Goal: Obtain resource: Download file/media

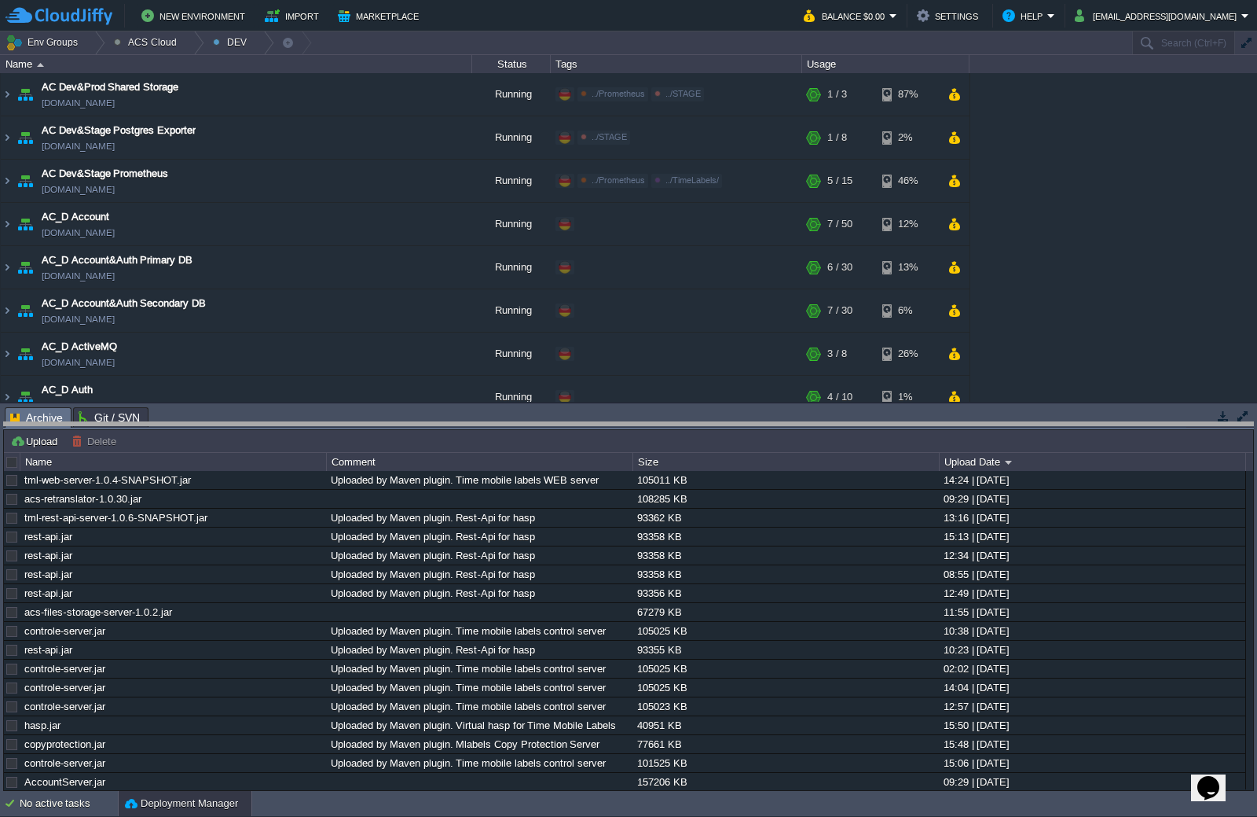
drag, startPoint x: 305, startPoint y: 427, endPoint x: 301, endPoint y: 526, distance: 99.1
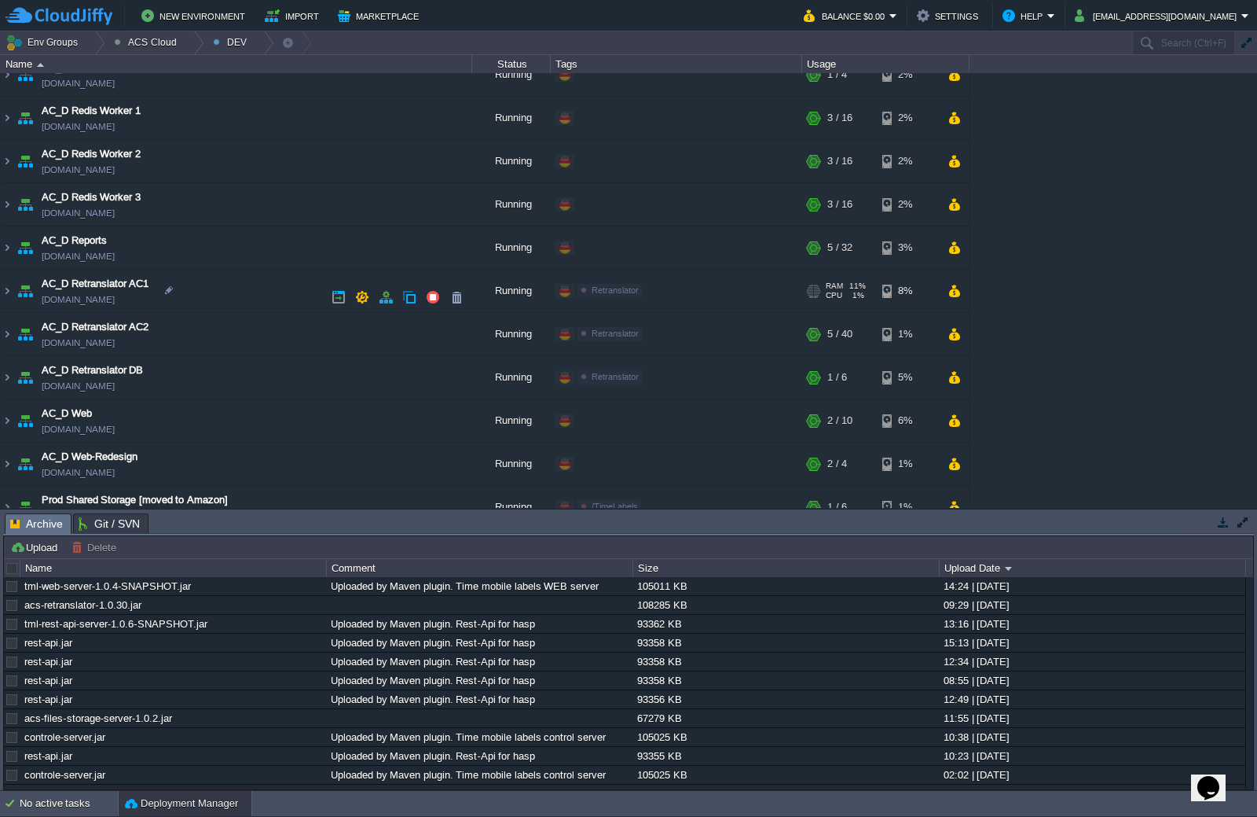
scroll to position [1165, 0]
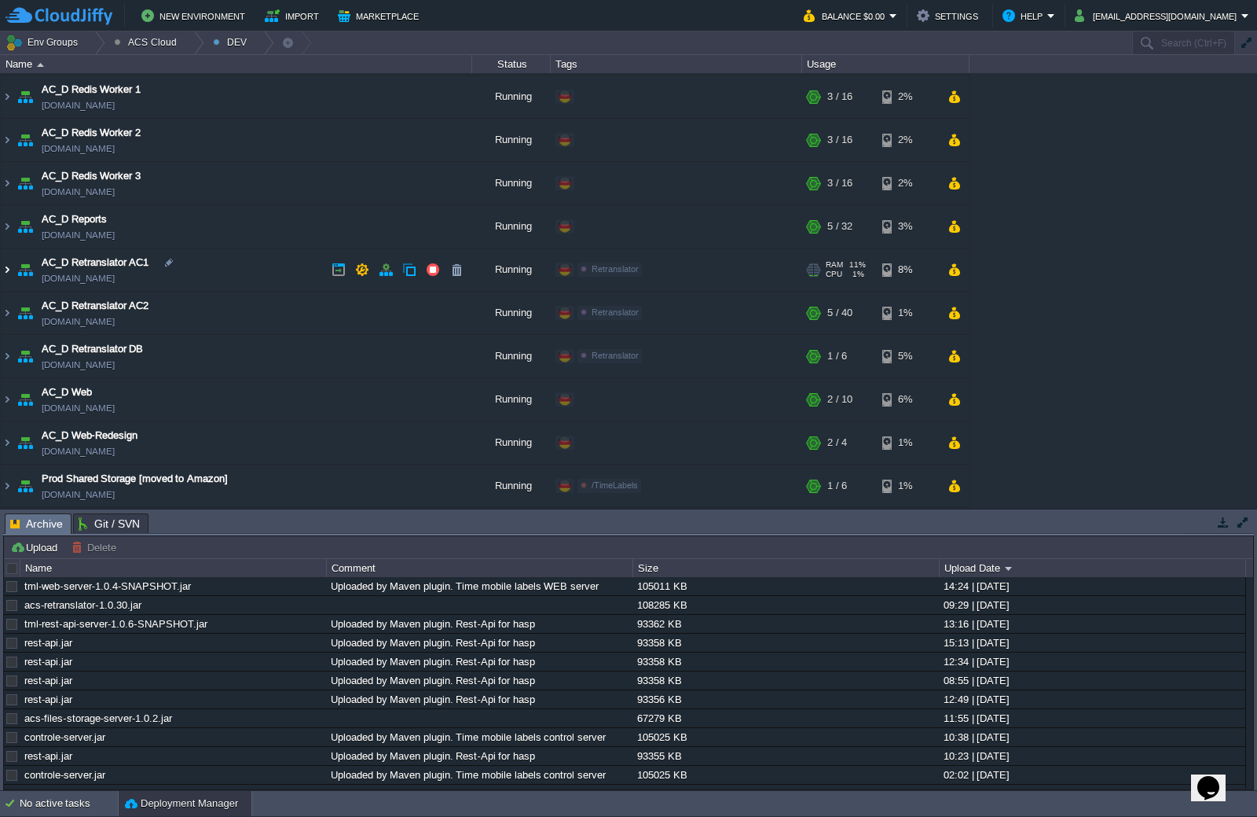
click at [9, 271] on img at bounding box center [7, 269] width 13 height 42
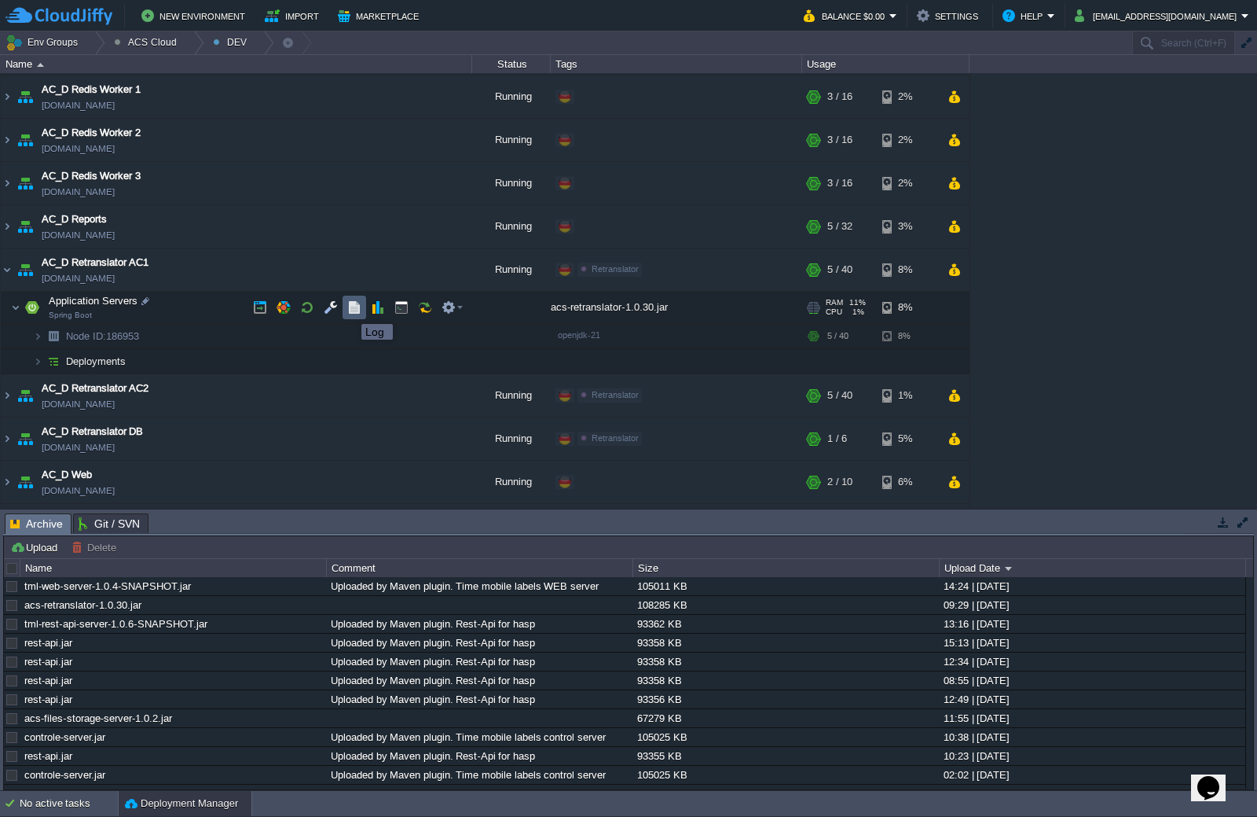
click at [350, 310] on button "button" at bounding box center [354, 307] width 14 height 14
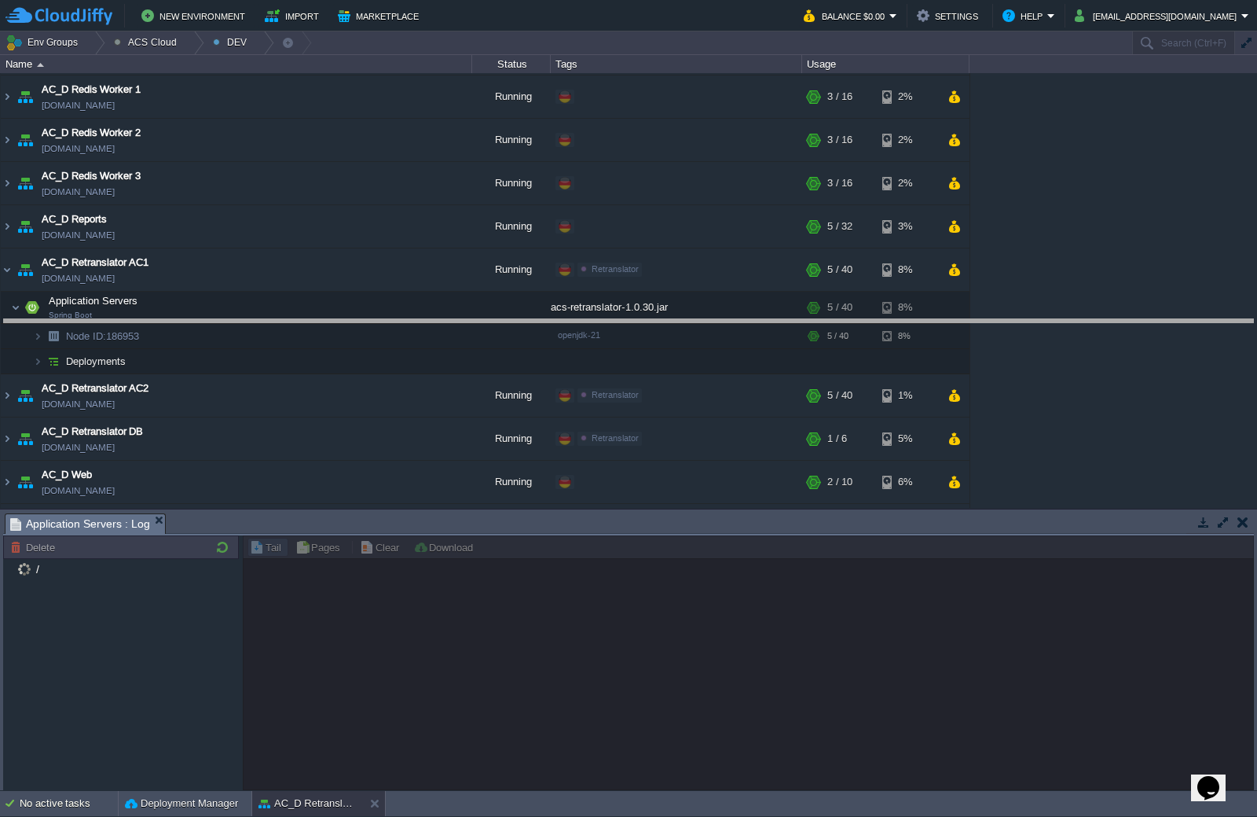
drag, startPoint x: 606, startPoint y: 527, endPoint x: 607, endPoint y: 332, distance: 195.7
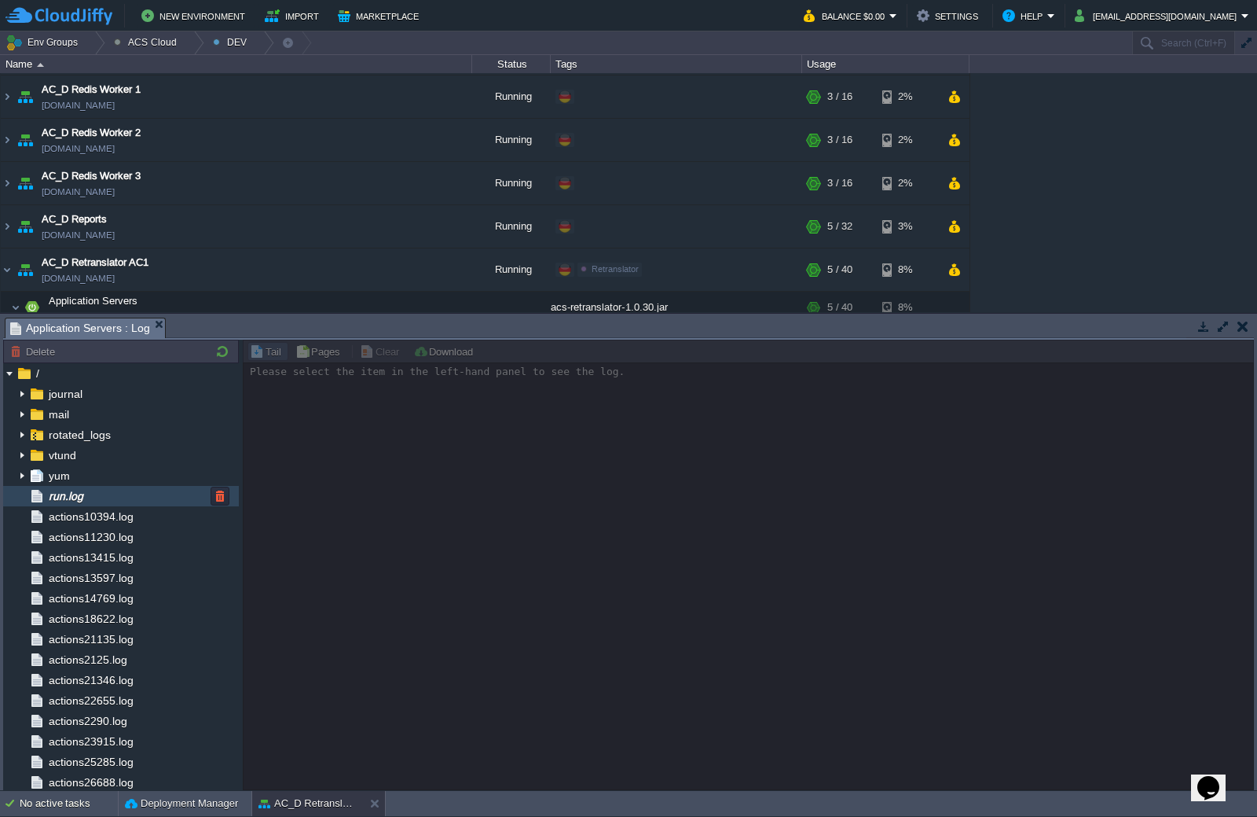
click at [134, 490] on div "run.log" at bounding box center [121, 496] width 236 height 20
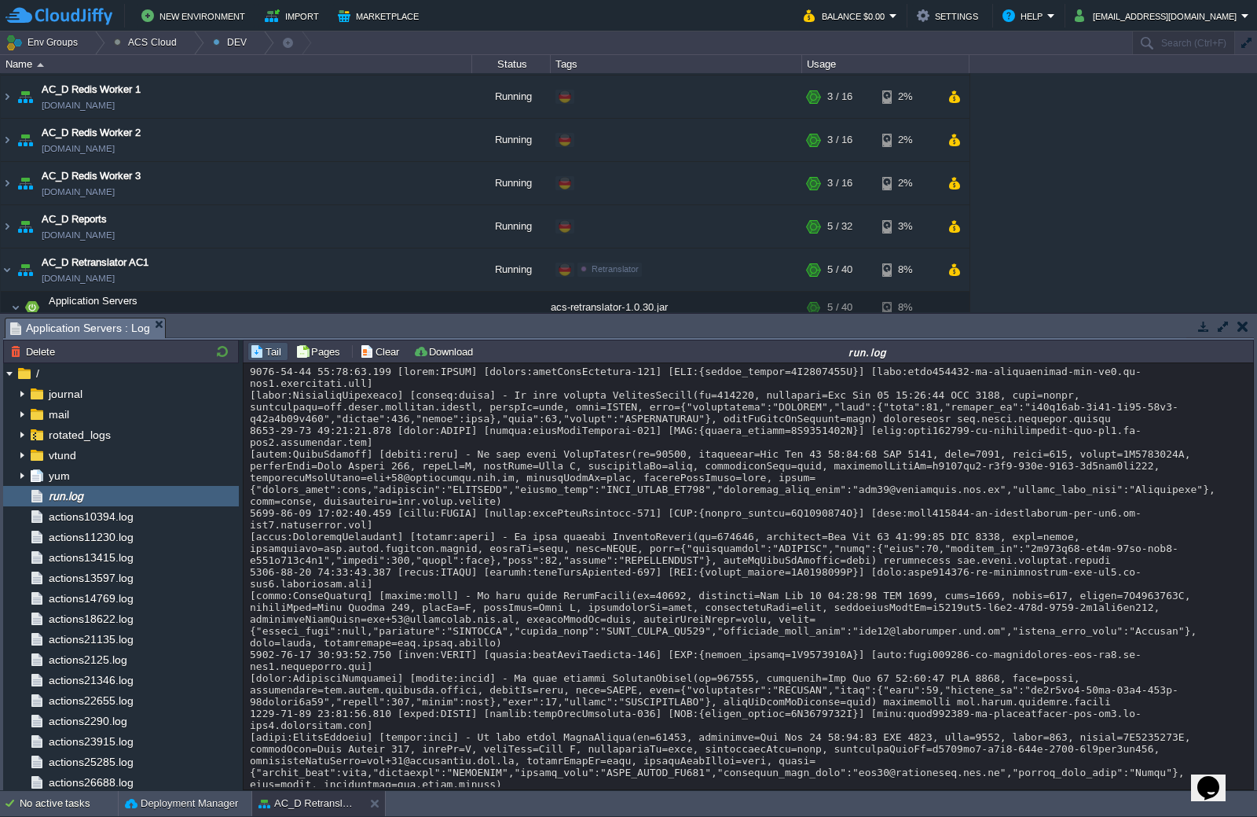
scroll to position [25344, 0]
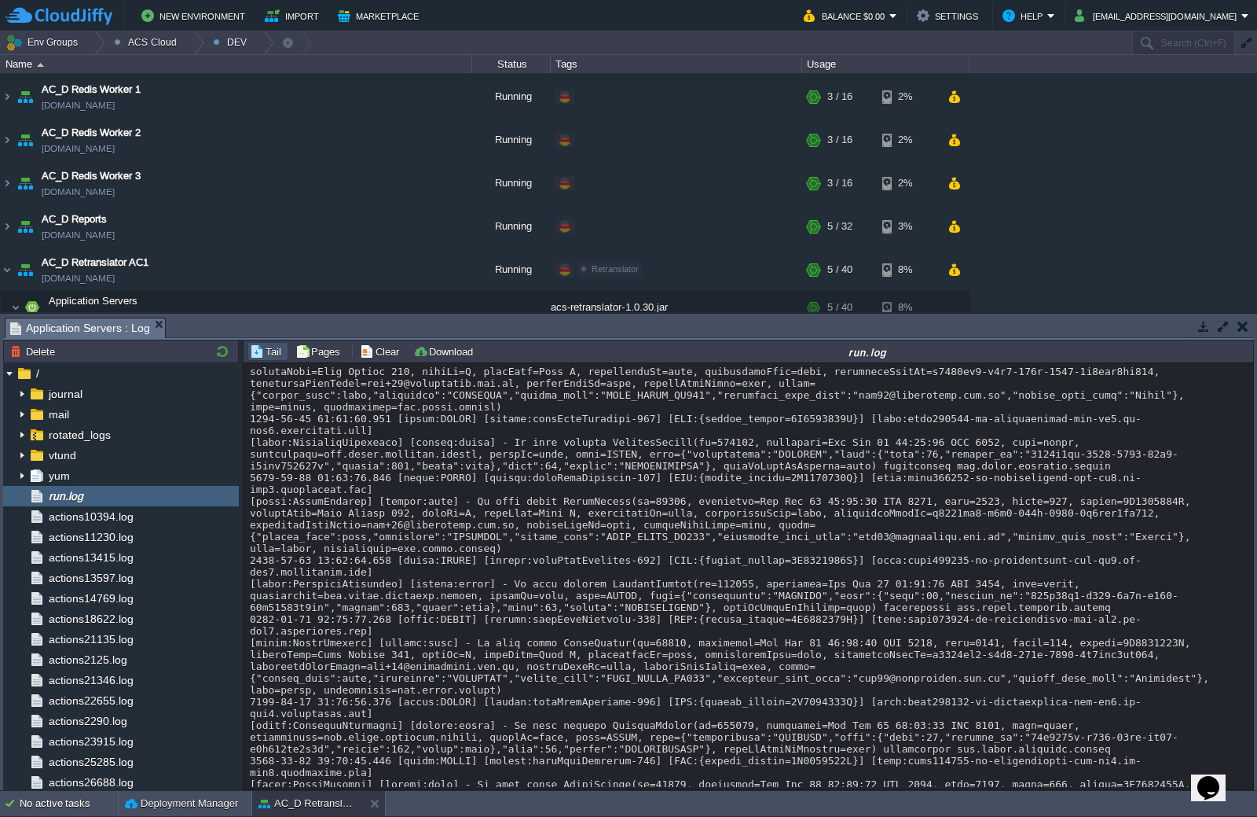
copy div "MessageProcessorService"
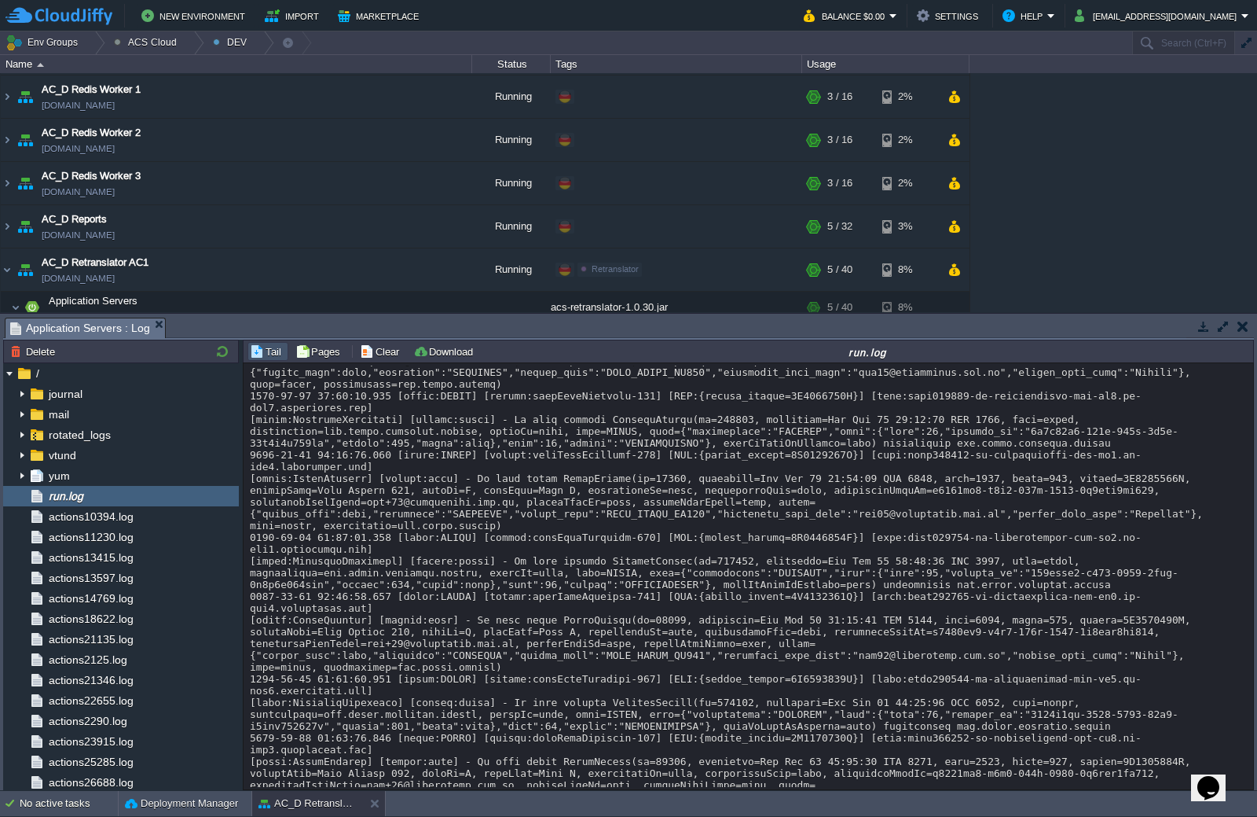
scroll to position [25108, 0]
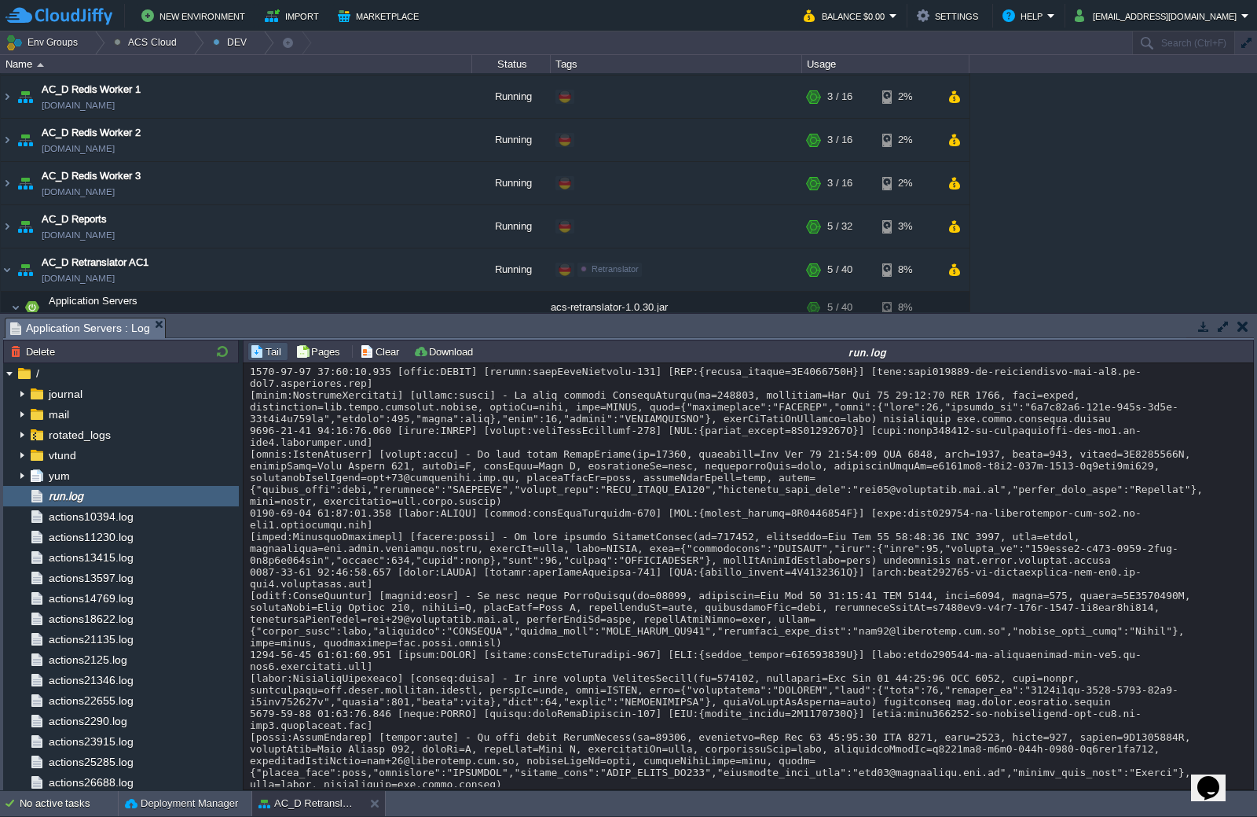
copy div "CommandsPublisher"
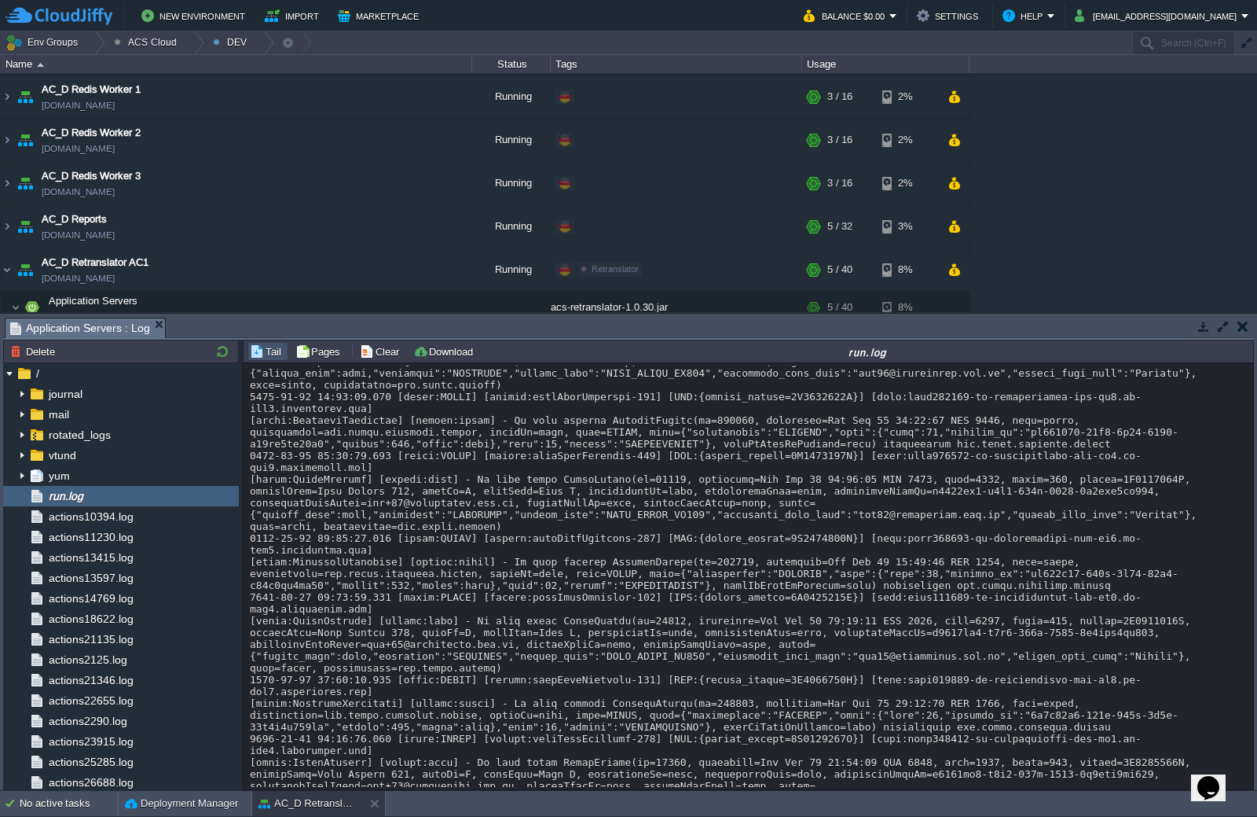
scroll to position [24794, 0]
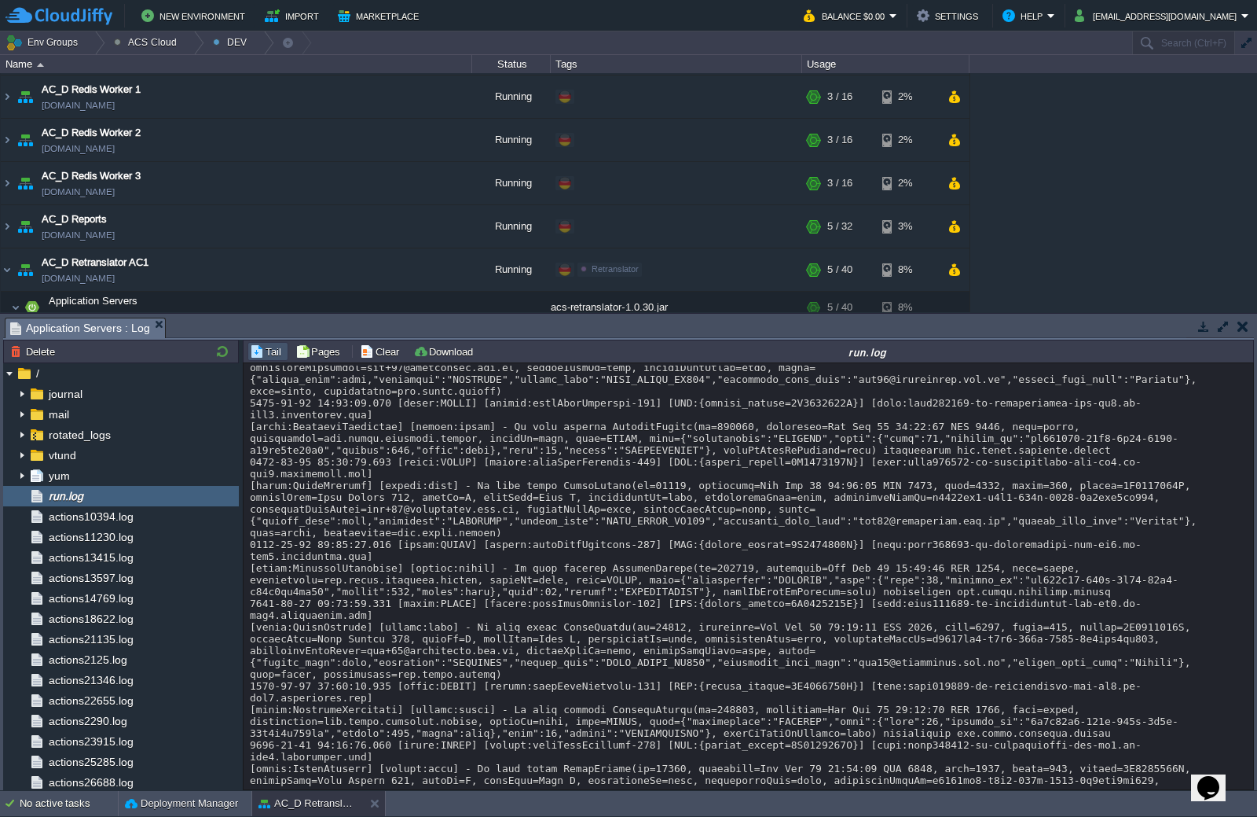
copy div "MessageProcessorService"
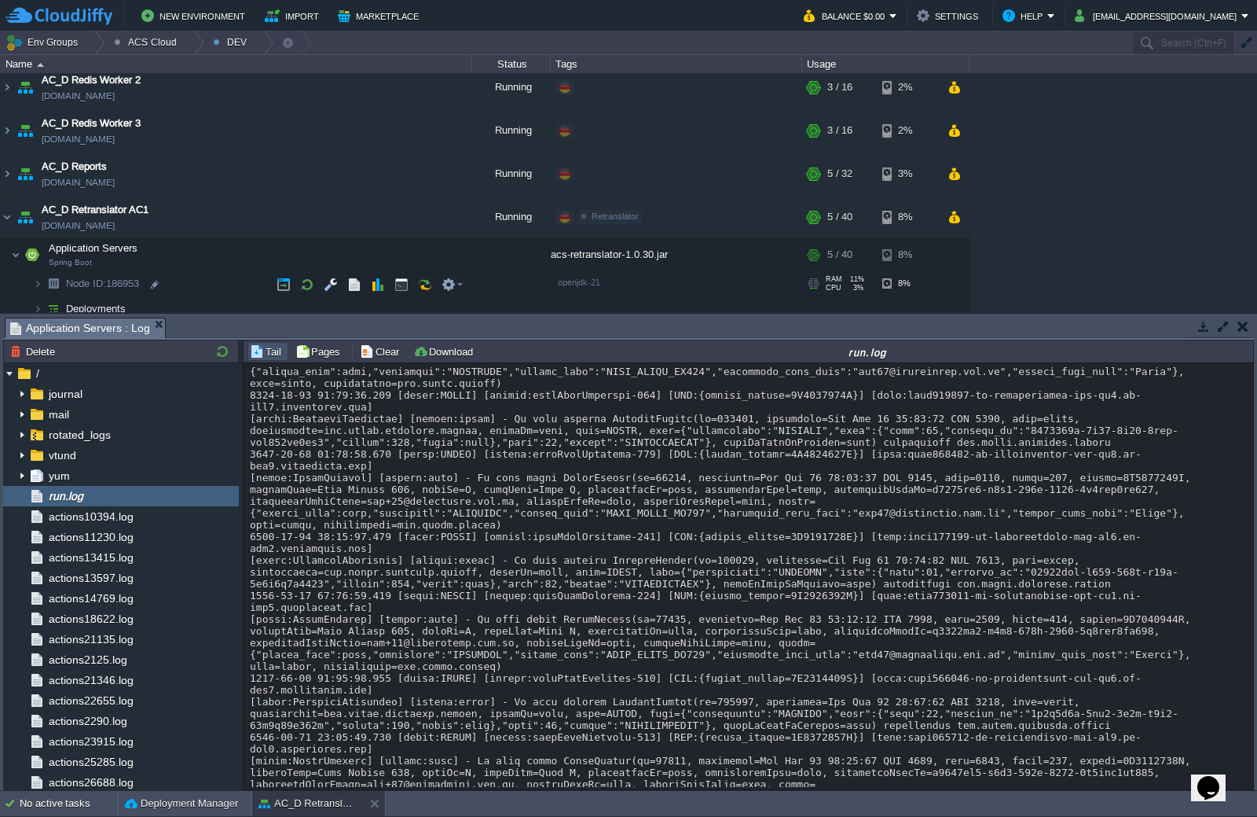
scroll to position [1243, 0]
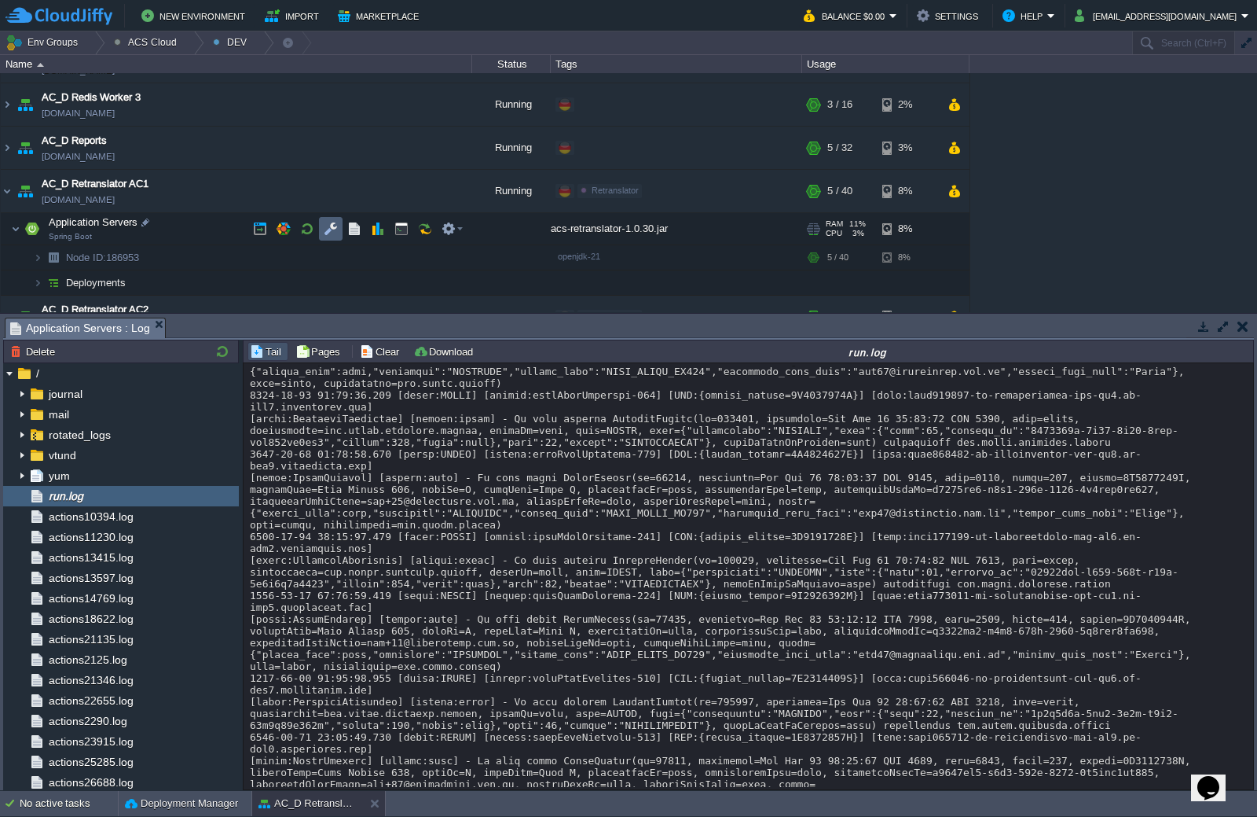
click at [337, 229] on button "button" at bounding box center [331, 229] width 14 height 14
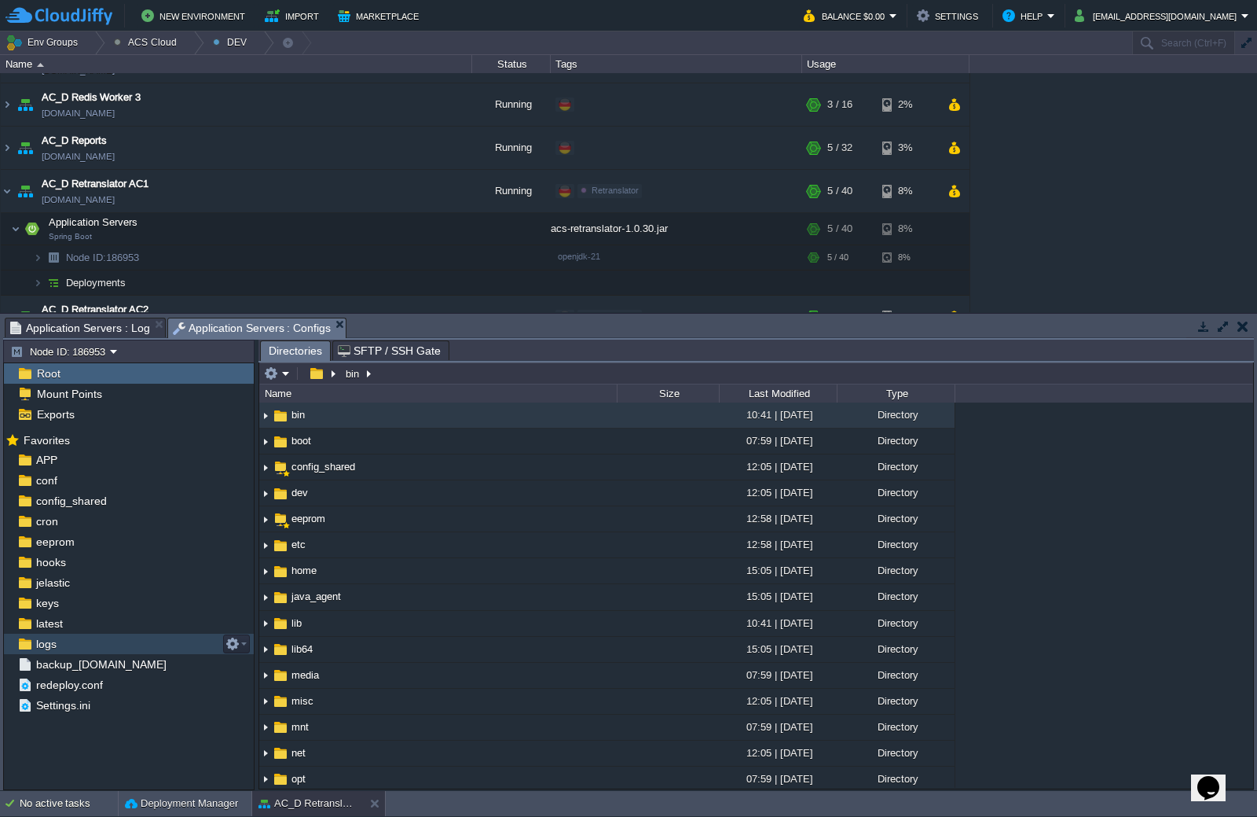
click at [79, 650] on div "logs" at bounding box center [129, 643] width 250 height 20
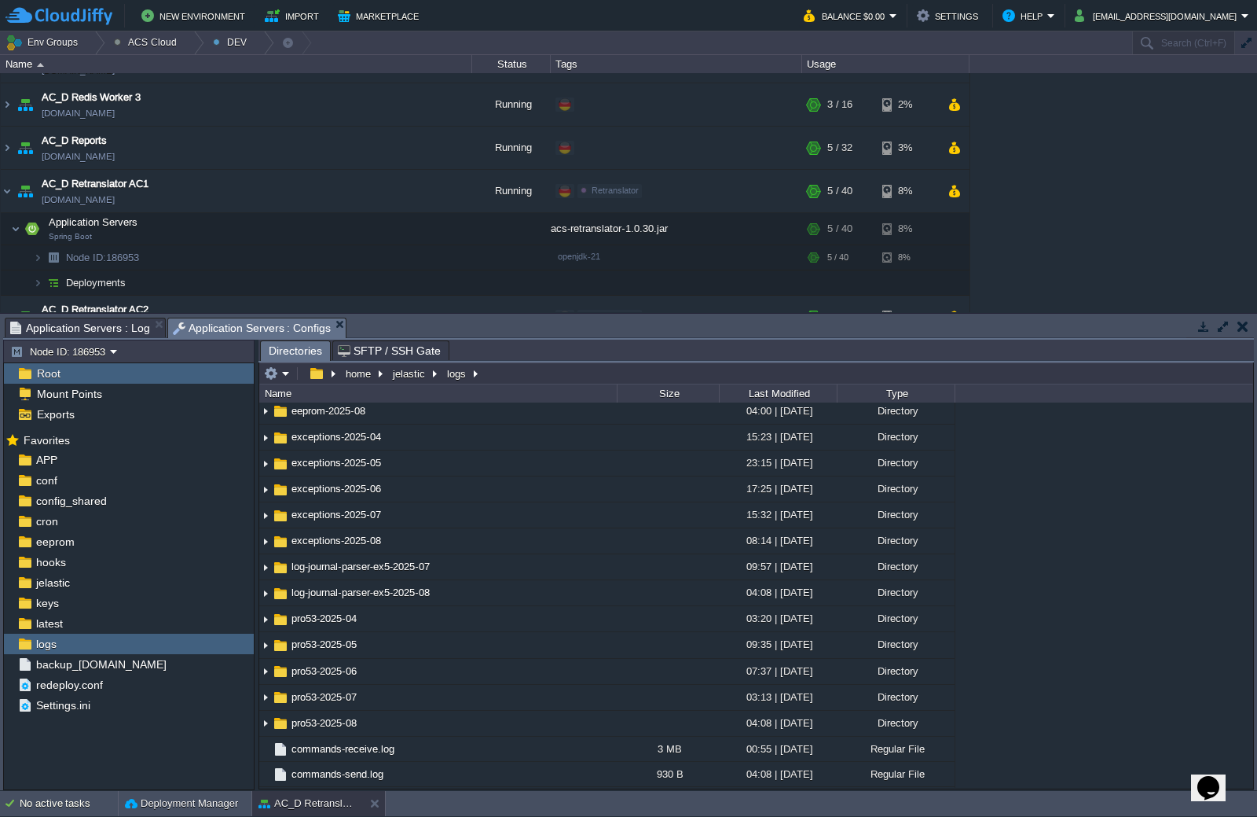
scroll to position [591, 0]
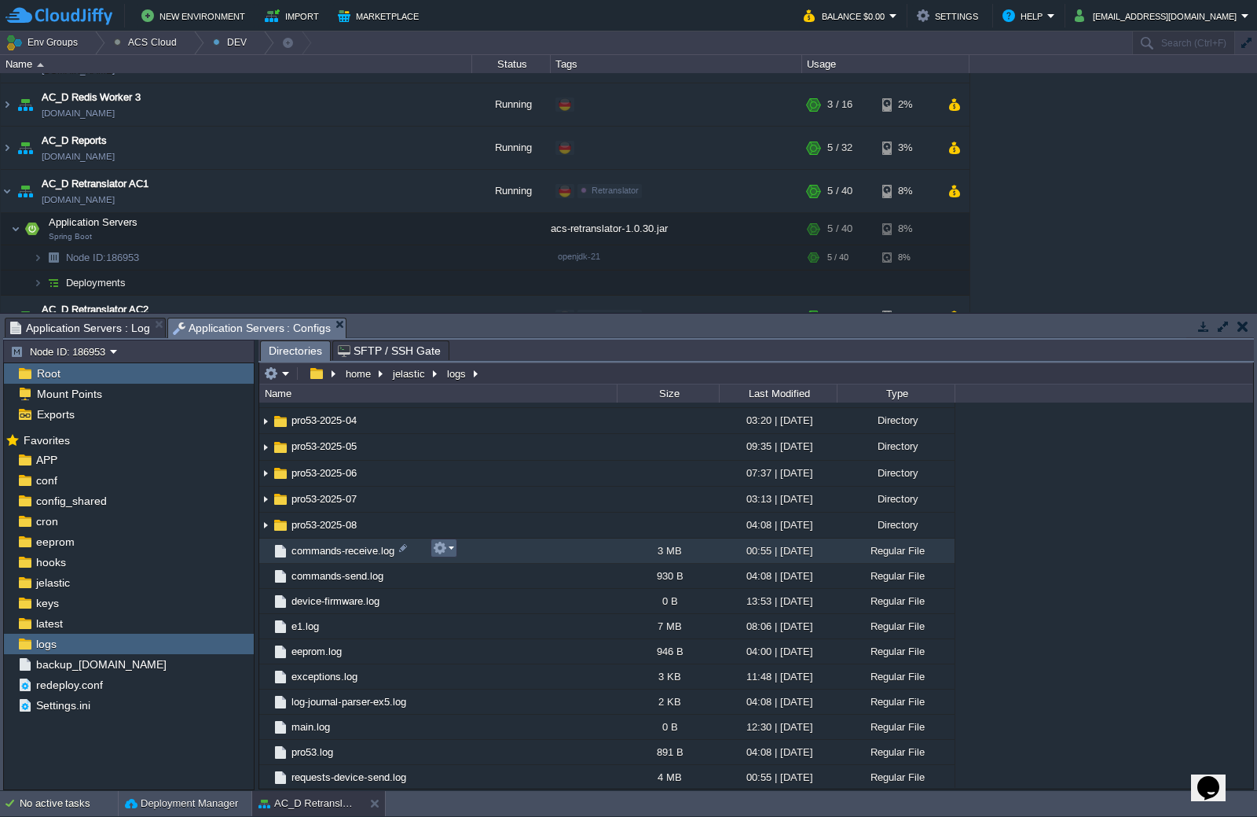
click at [451, 551] on em at bounding box center [443, 548] width 21 height 14
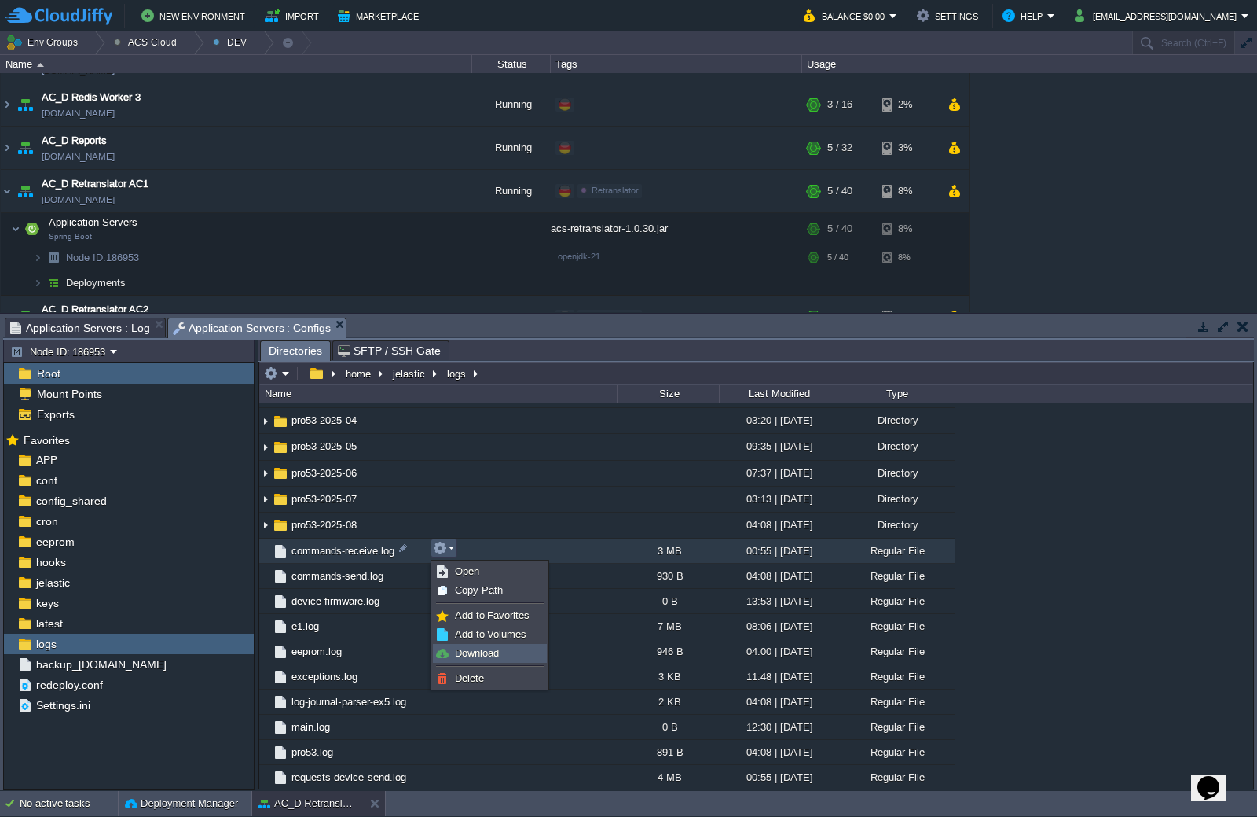
click at [481, 656] on span "Download" at bounding box center [477, 653] width 44 height 12
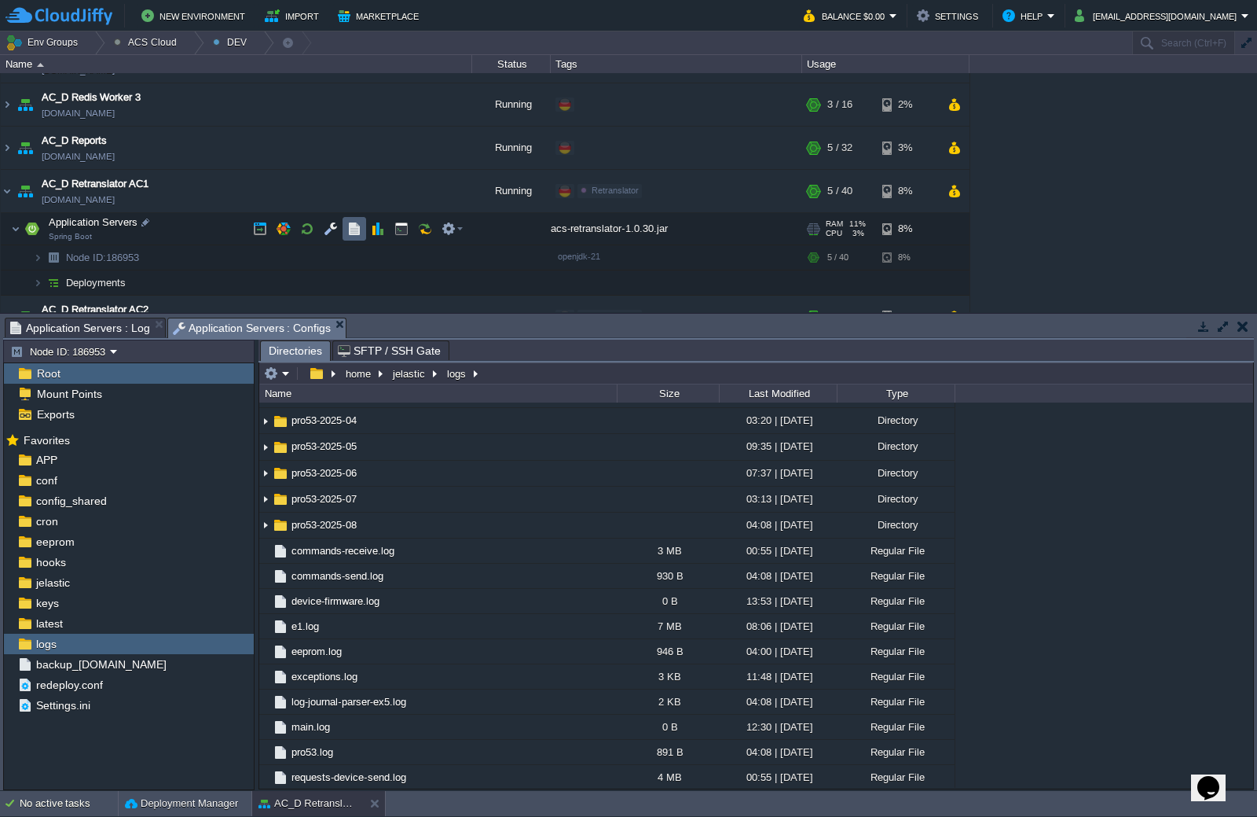
click at [362, 222] on td at bounding box center [355, 229] width 24 height 24
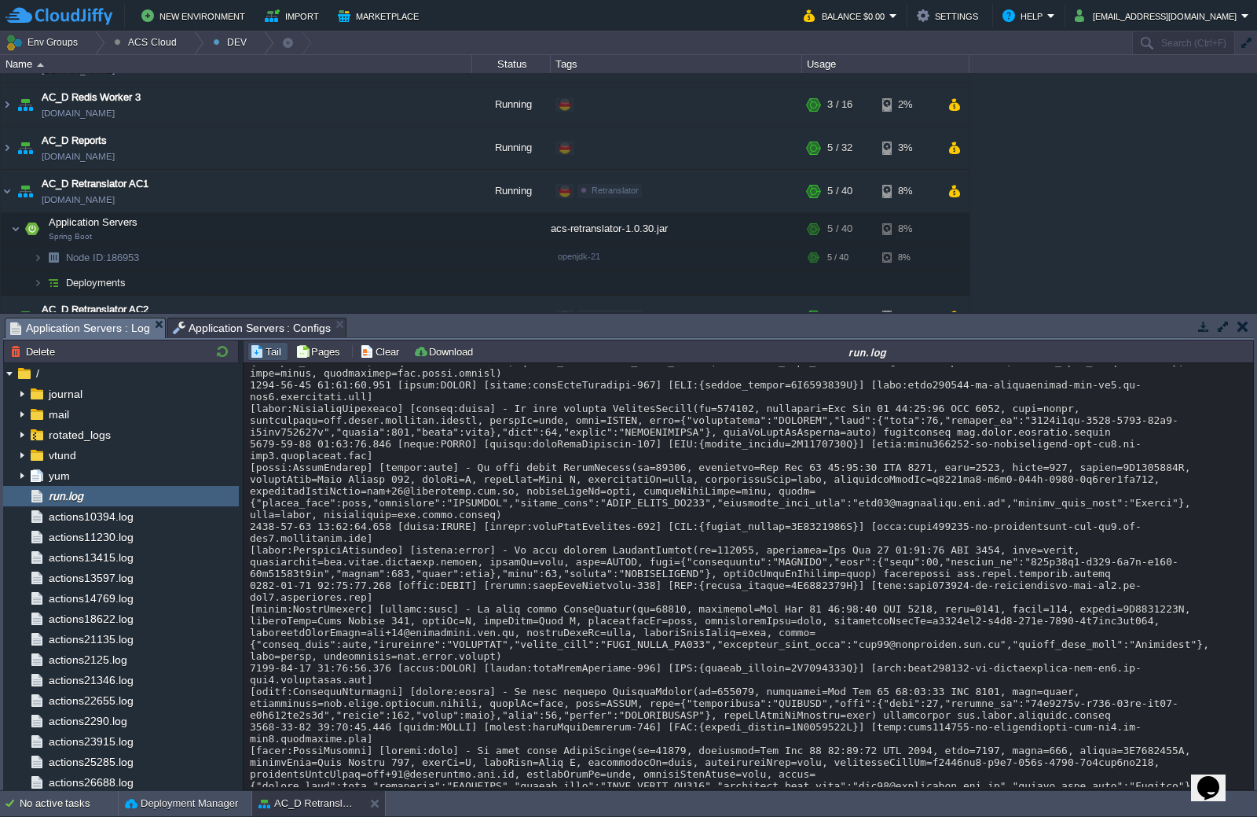
scroll to position [25438, 0]
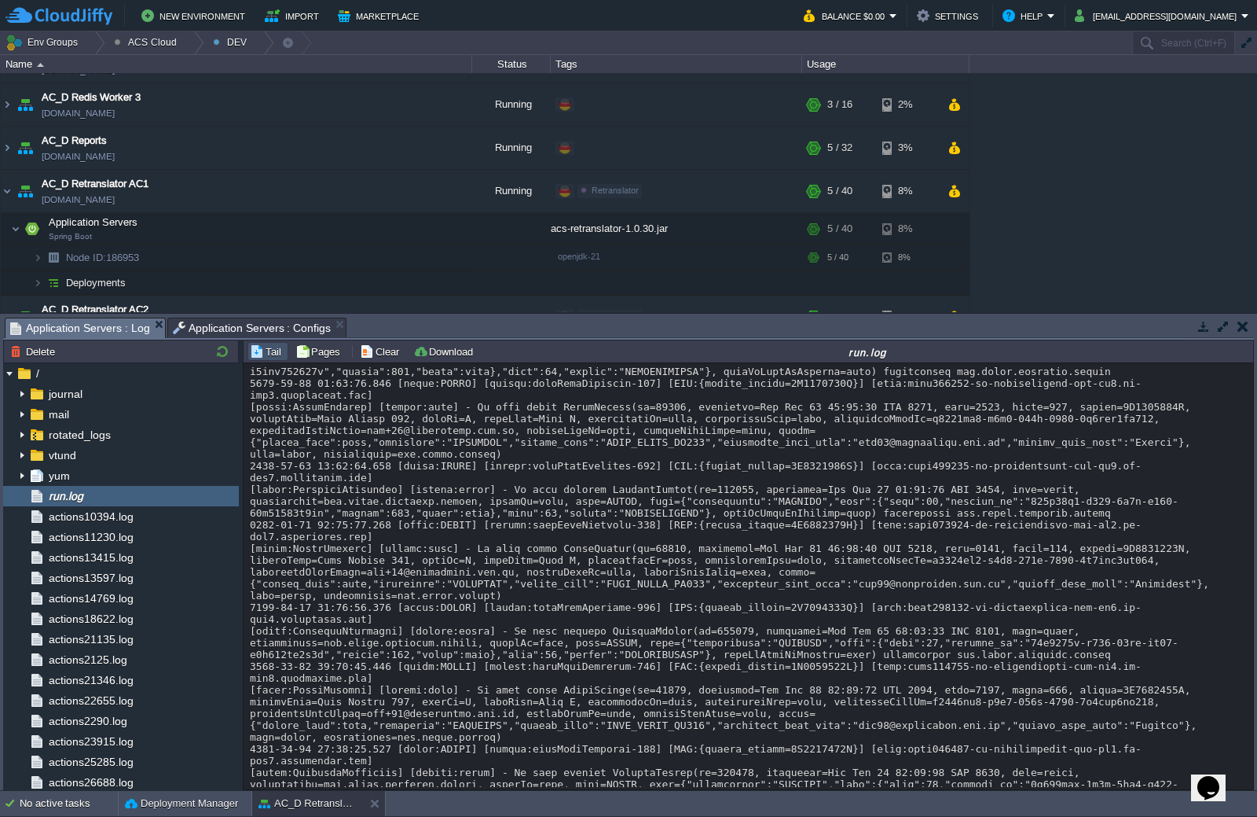
drag, startPoint x: 383, startPoint y: 486, endPoint x: 360, endPoint y: 483, distance: 23.8
drag, startPoint x: 383, startPoint y: 516, endPoint x: 309, endPoint y: 516, distance: 74.7
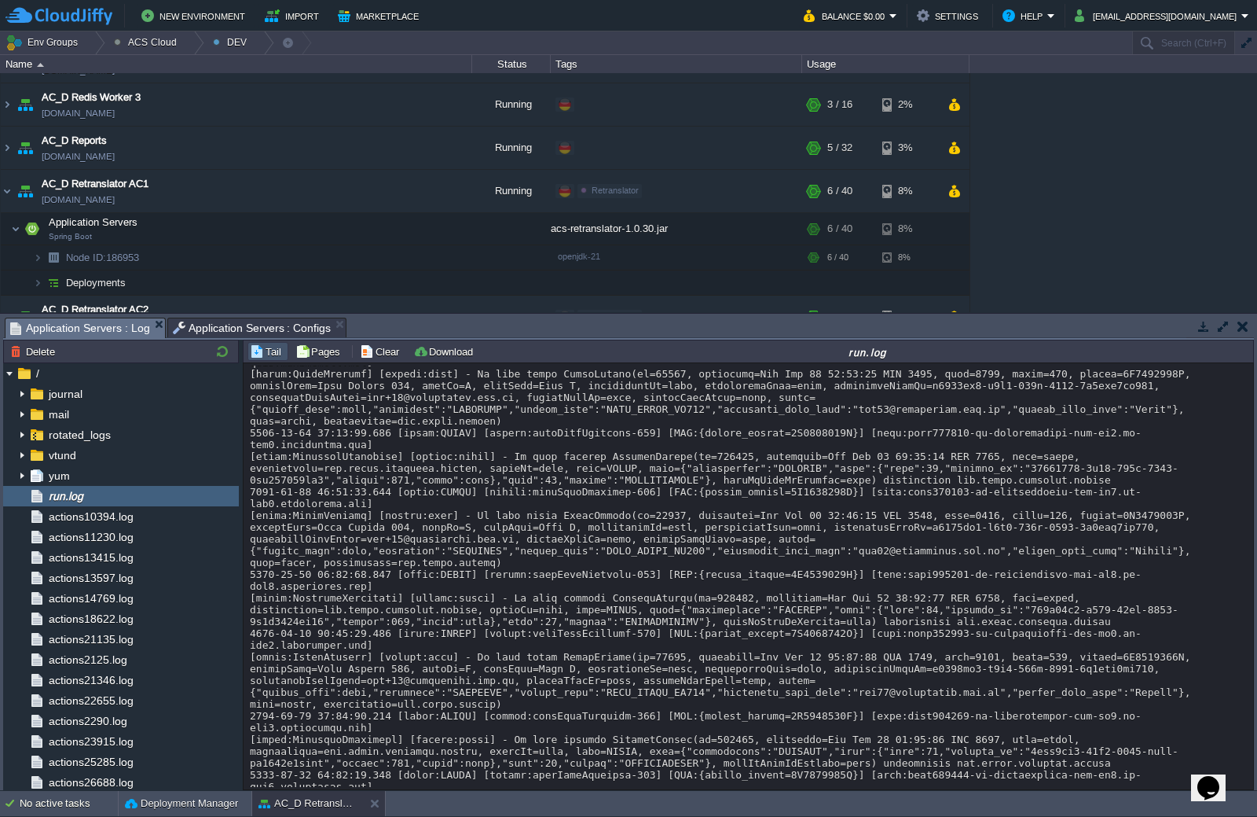
scroll to position [26110, 0]
copy div "DeviceInfoCloudService"
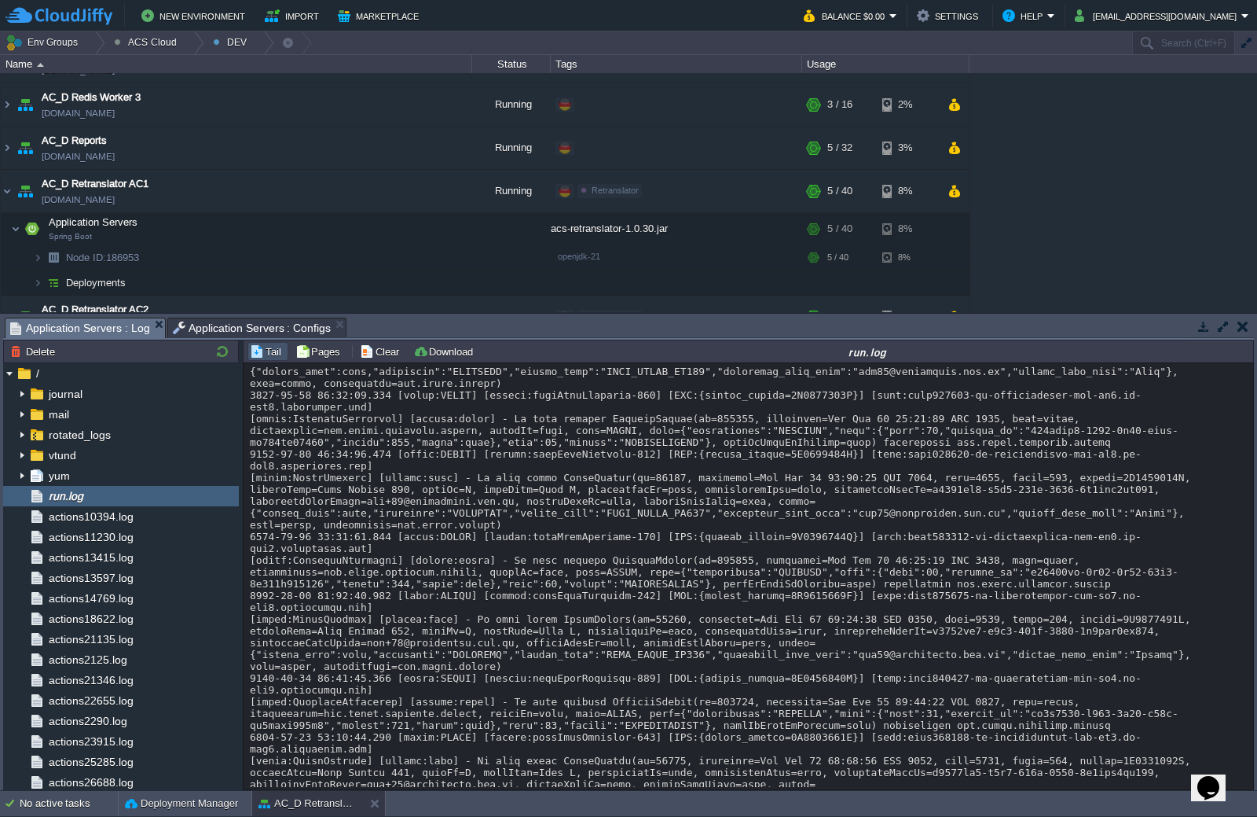
scroll to position [26747, 0]
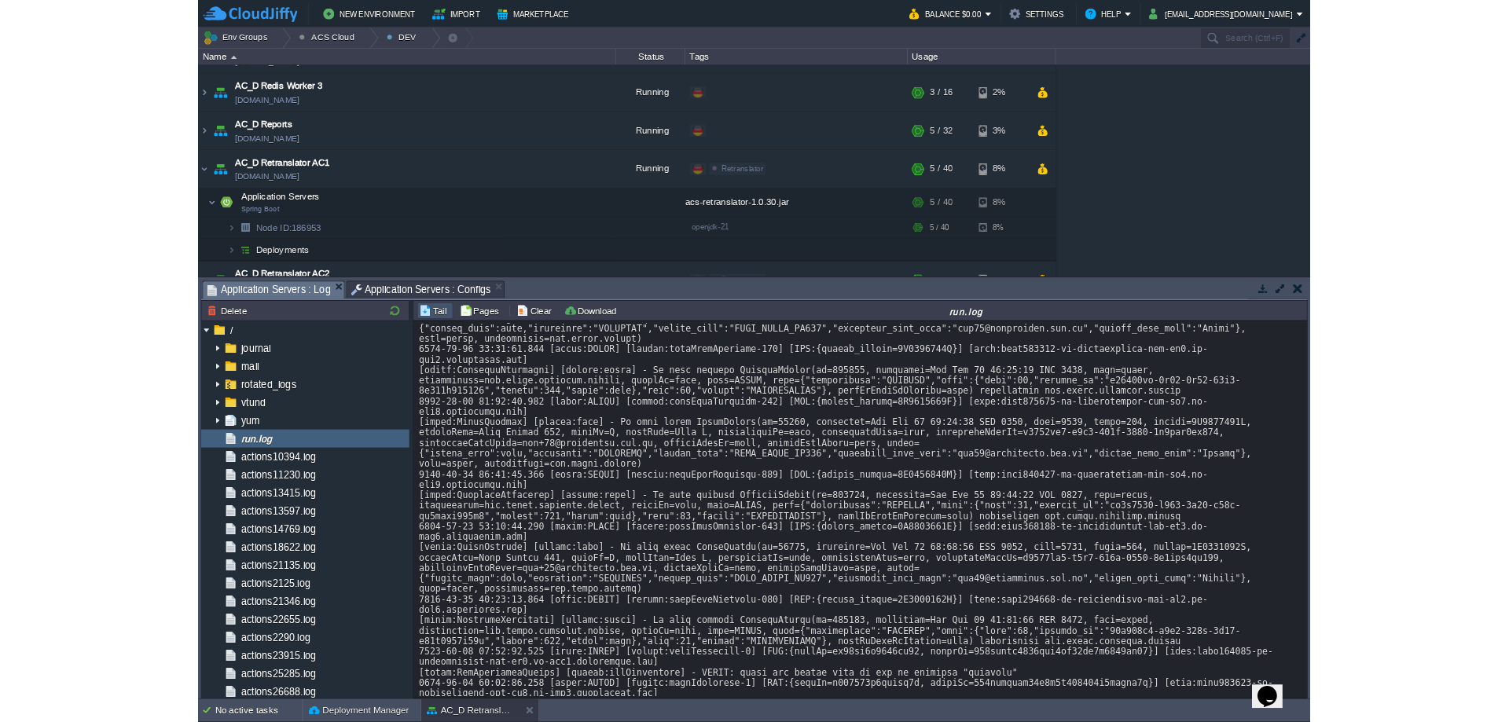
scroll to position [26900, 0]
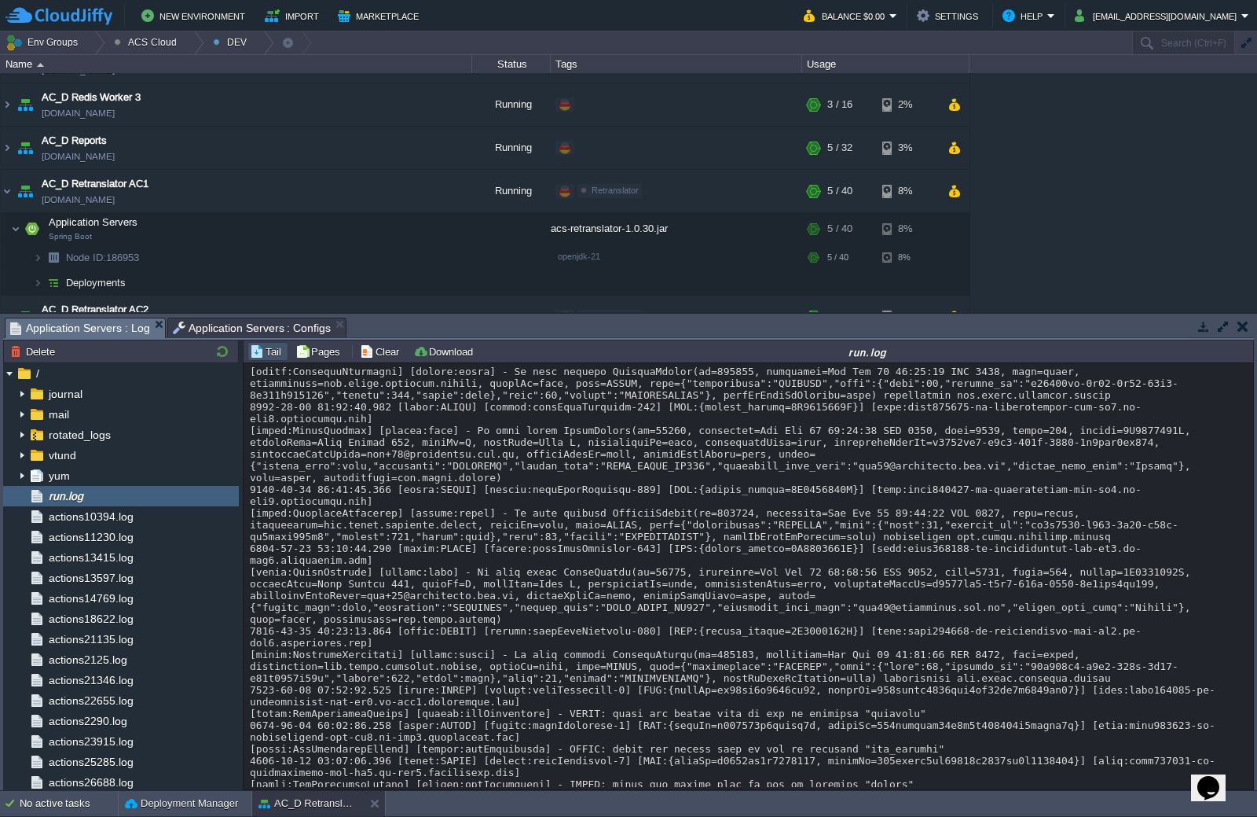
copy div "EventService"
copy div "ScheduleTablesUtils"
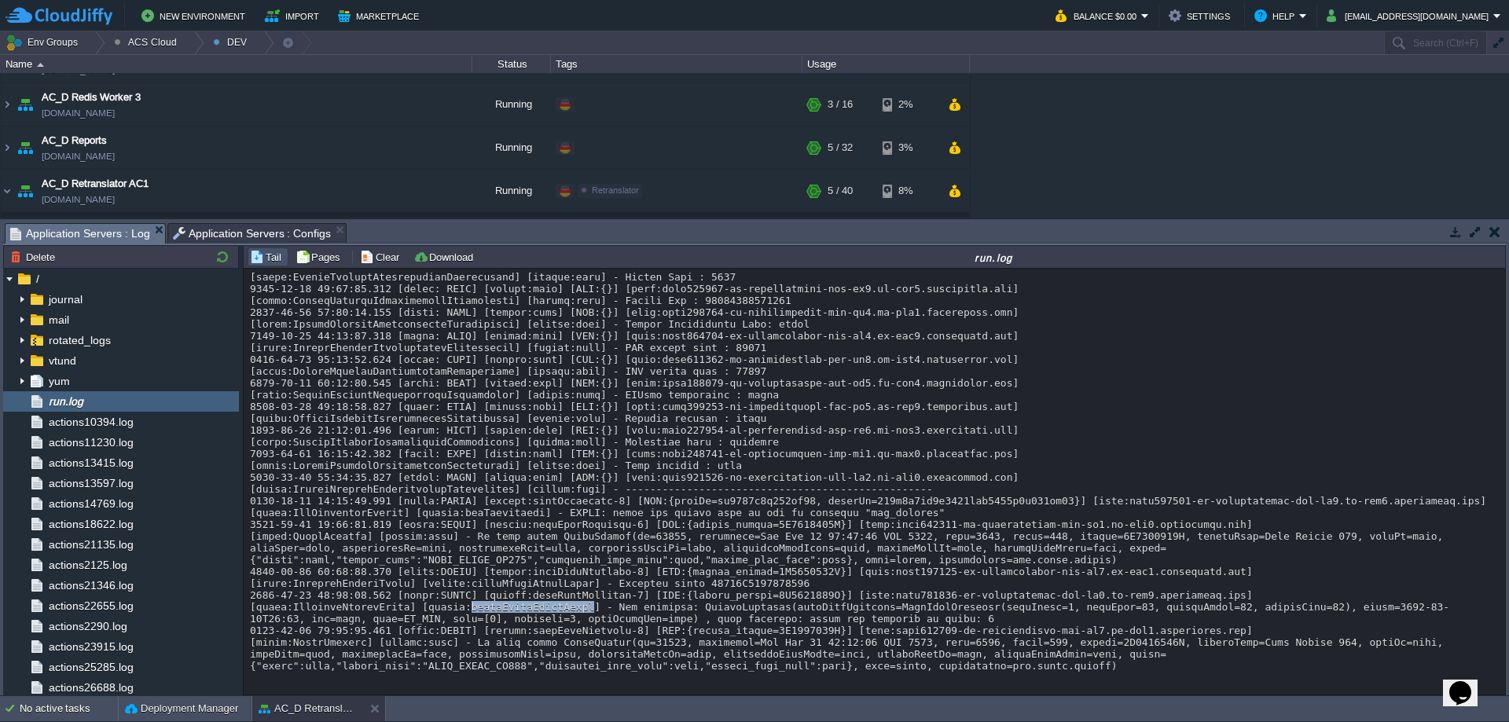
scroll to position [19556, 0]
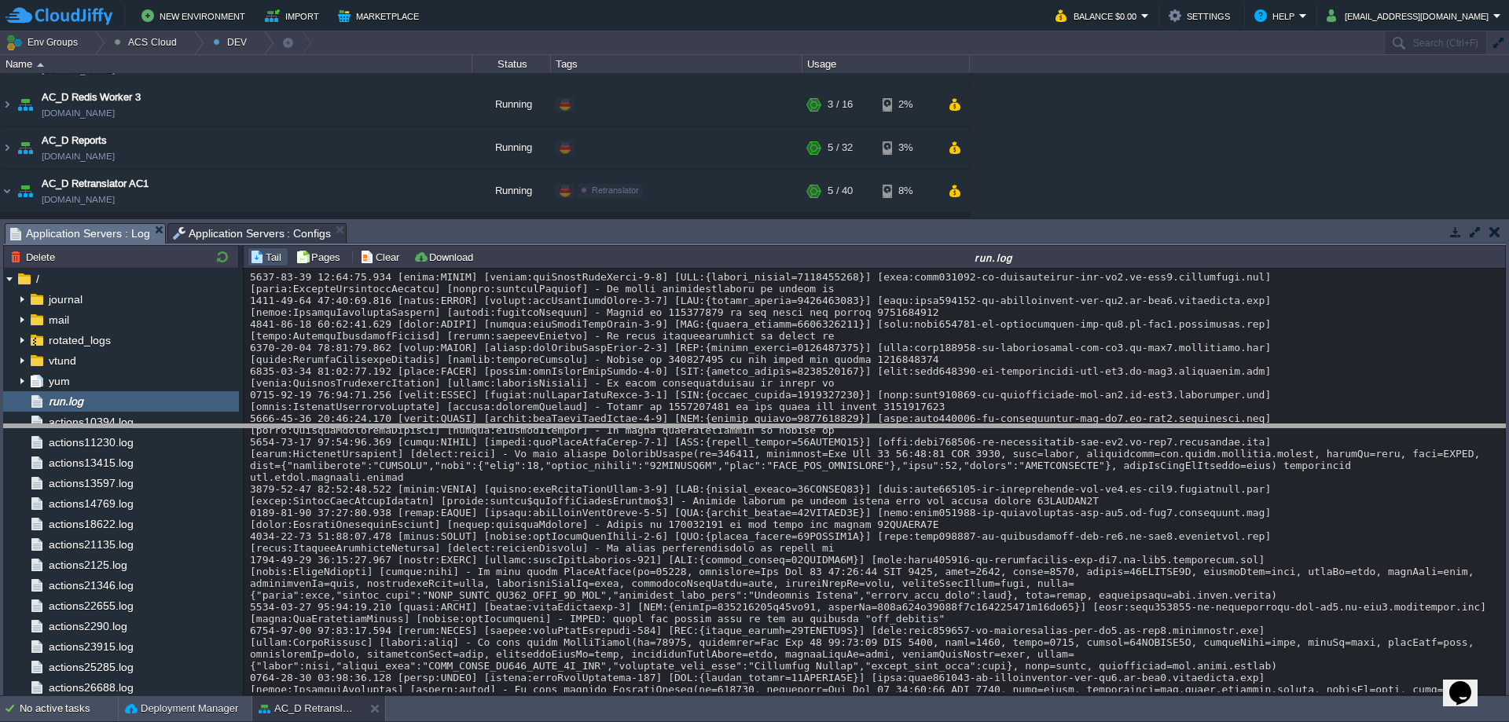
drag, startPoint x: 398, startPoint y: 229, endPoint x: 394, endPoint y: 430, distance: 201.2
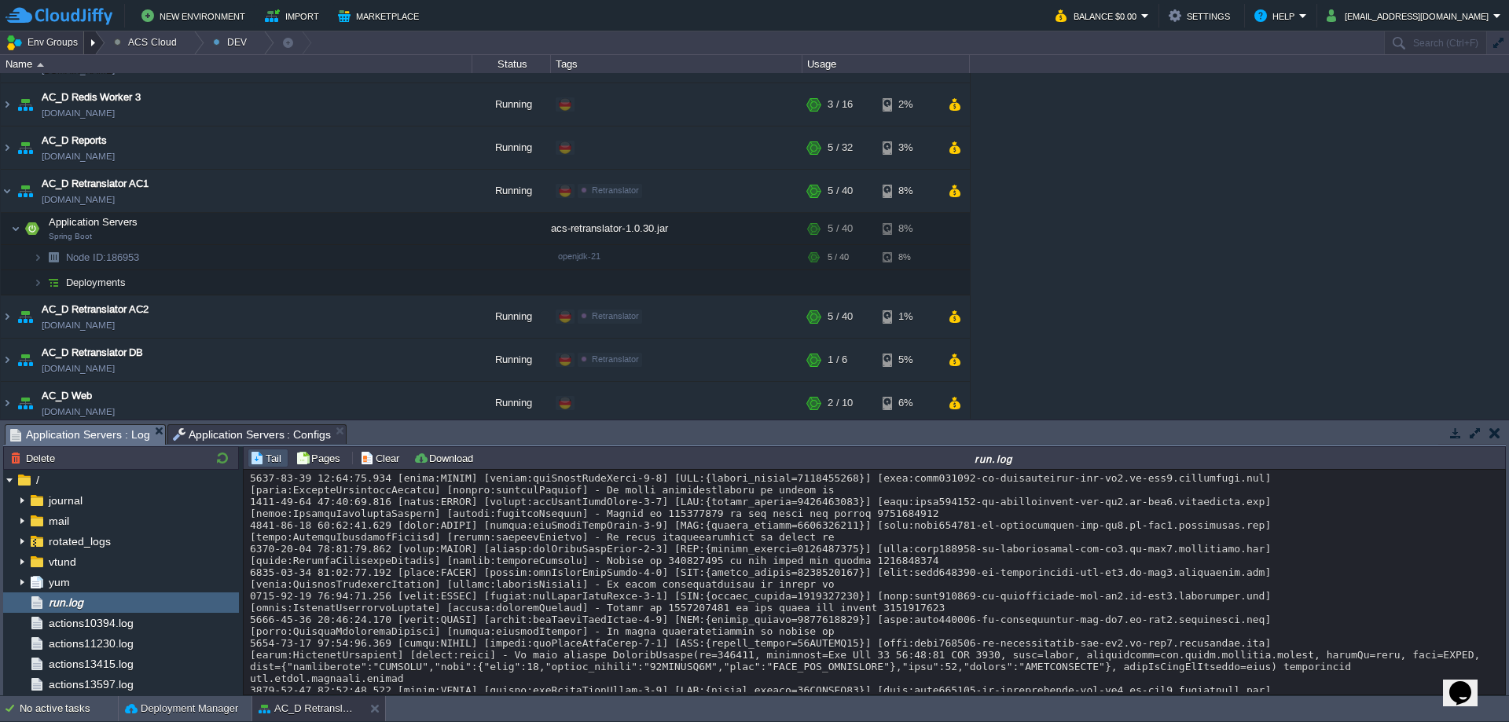
click at [93, 46] on div at bounding box center [94, 42] width 21 height 23
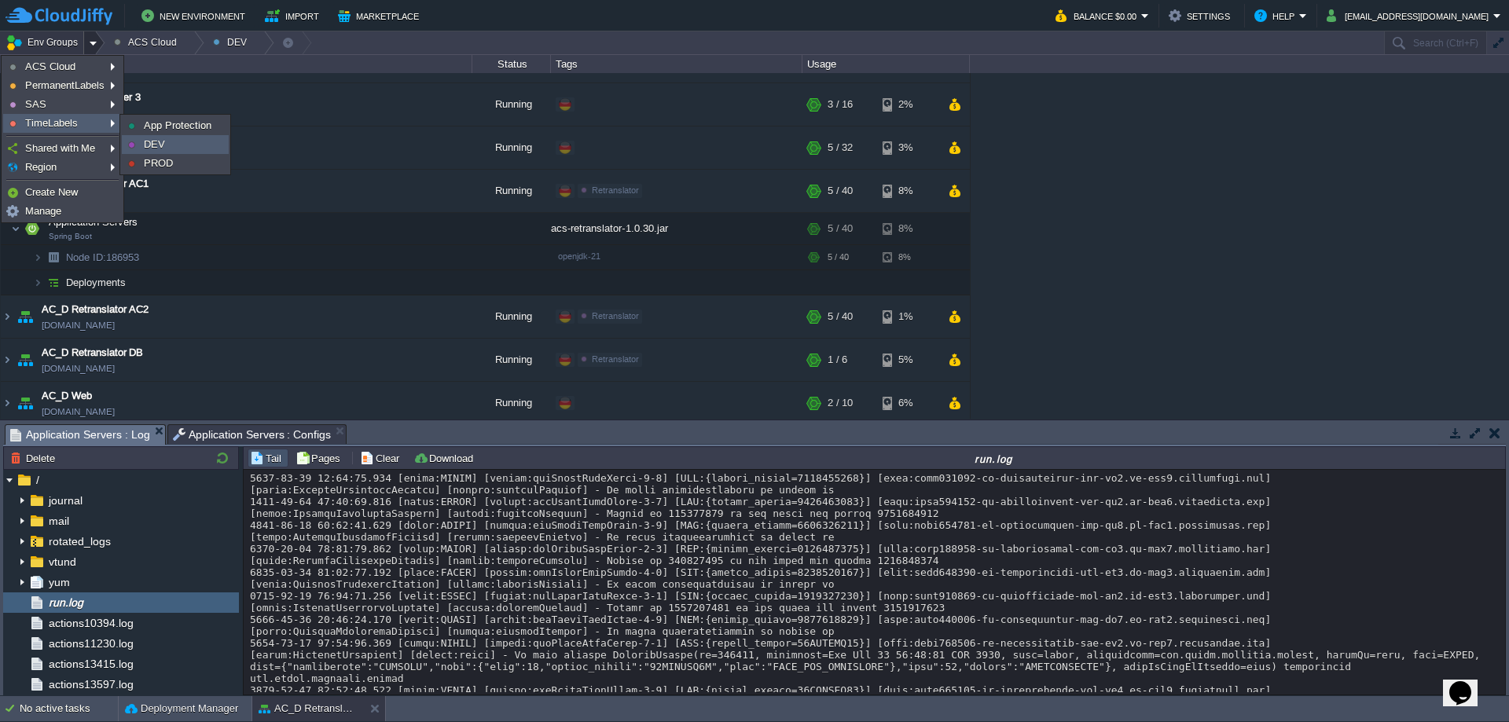
click at [160, 140] on span "DEV" at bounding box center [154, 144] width 21 height 12
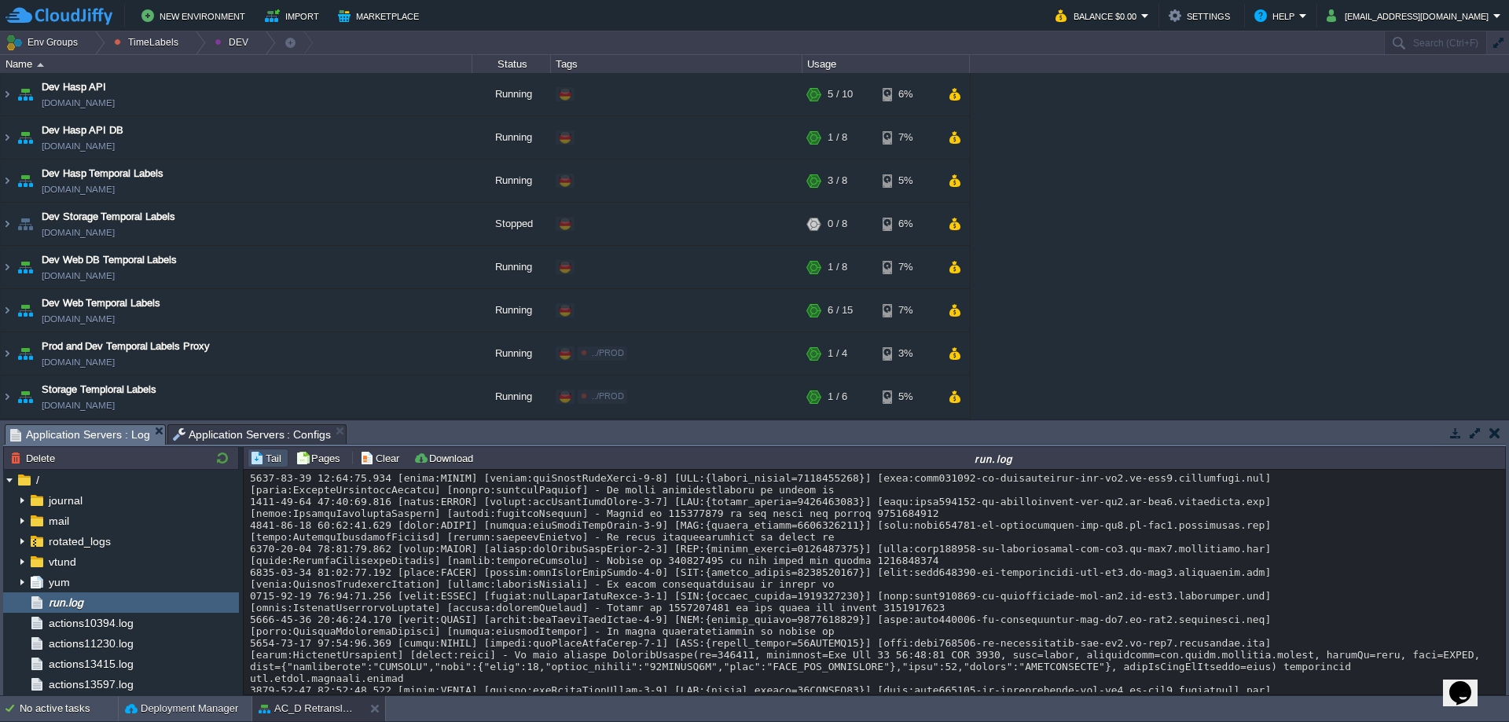
scroll to position [0, 0]
click at [10, 186] on img at bounding box center [7, 181] width 13 height 42
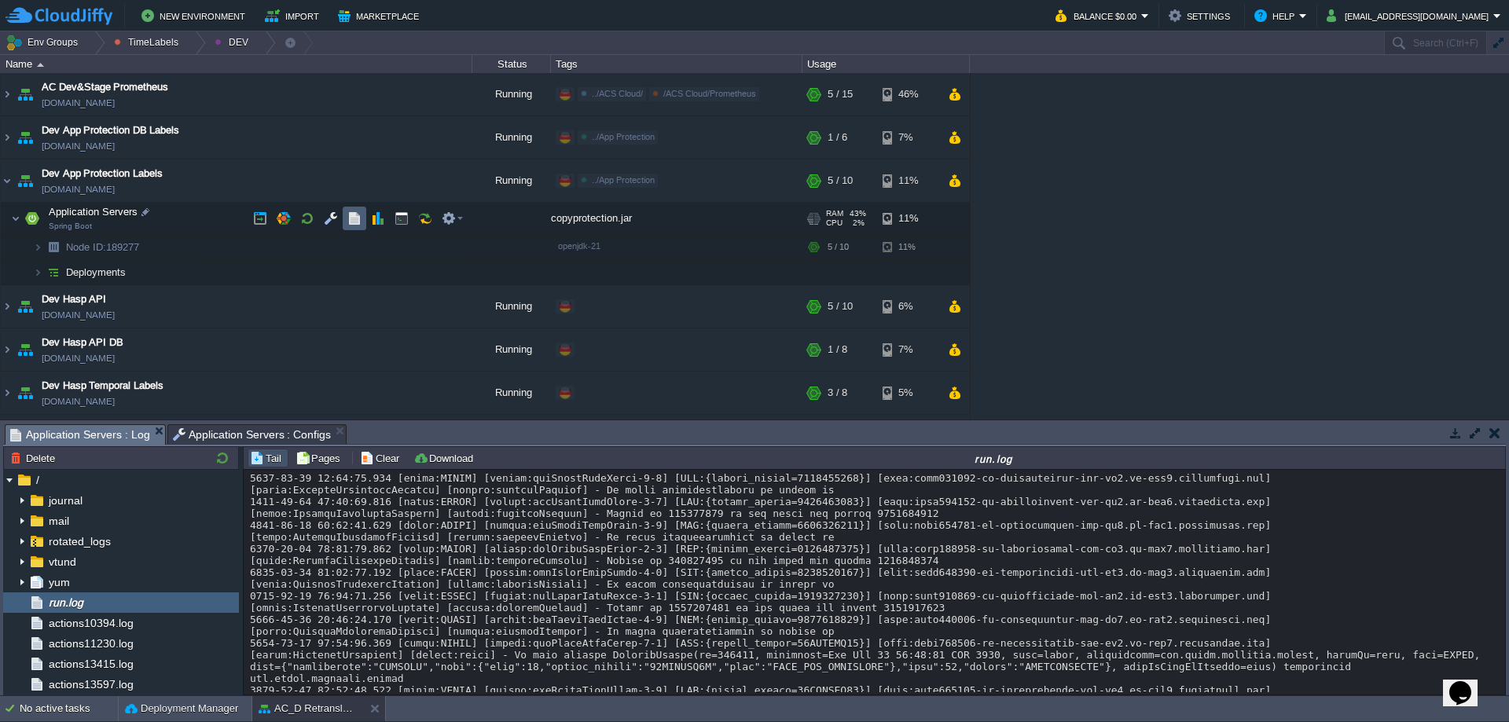
click at [356, 219] on button "button" at bounding box center [354, 218] width 14 height 14
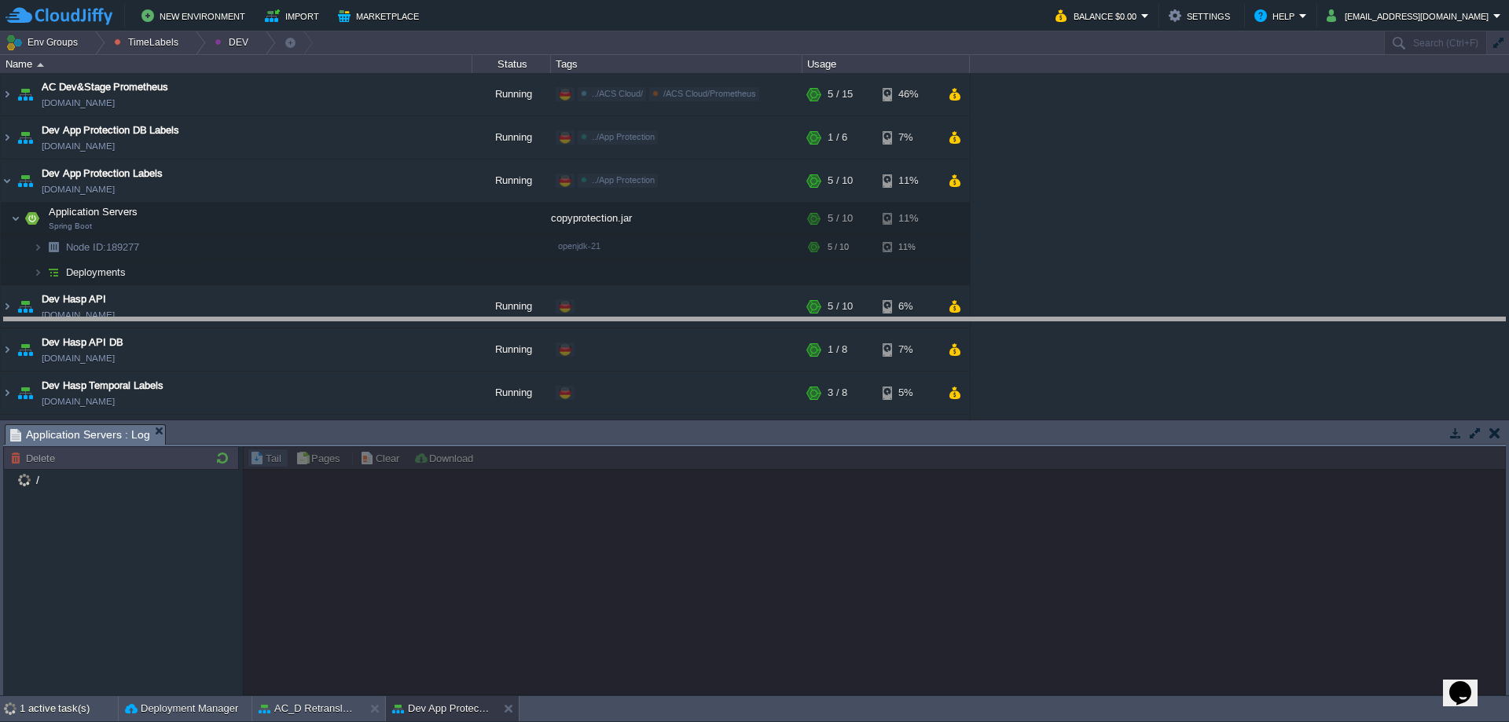
drag, startPoint x: 563, startPoint y: 435, endPoint x: 578, endPoint y: 320, distance: 116.4
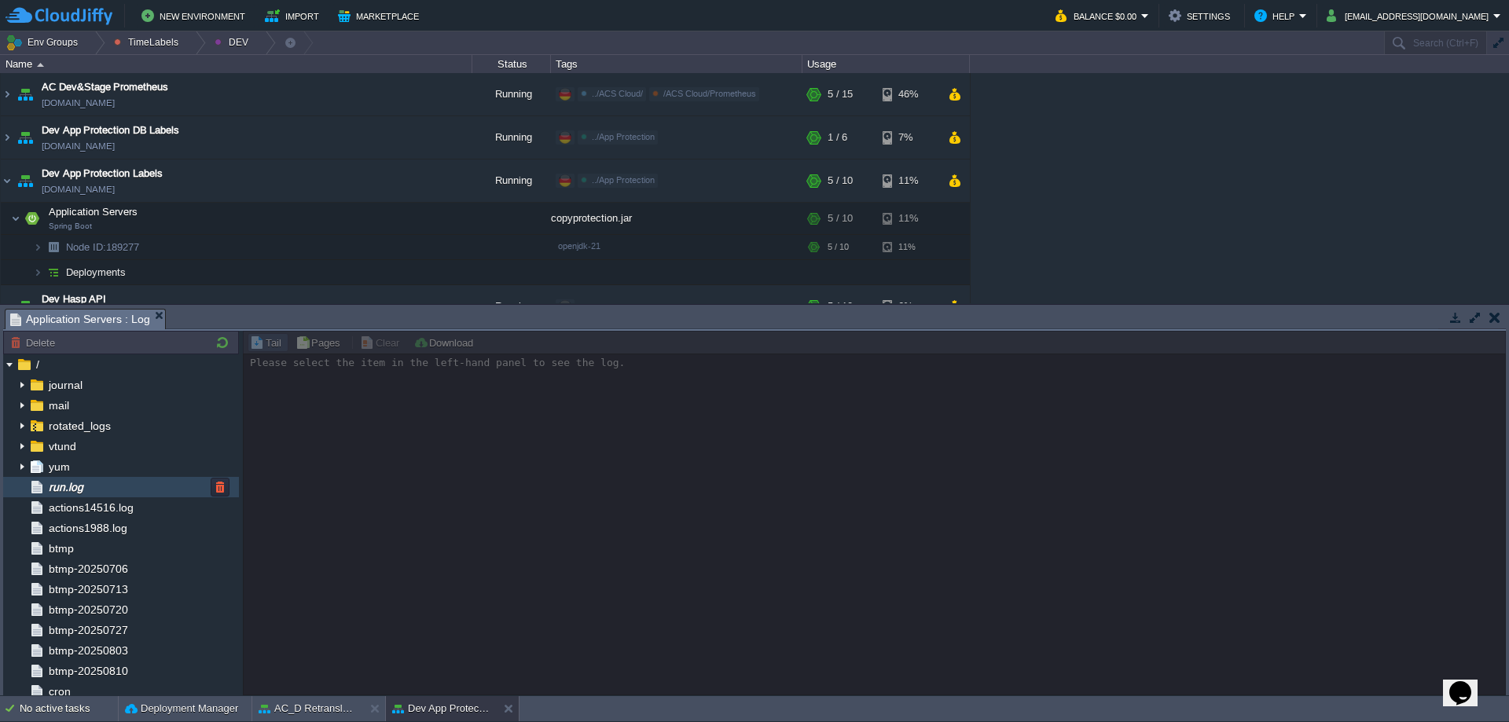
click at [112, 497] on div "run.log" at bounding box center [121, 487] width 236 height 20
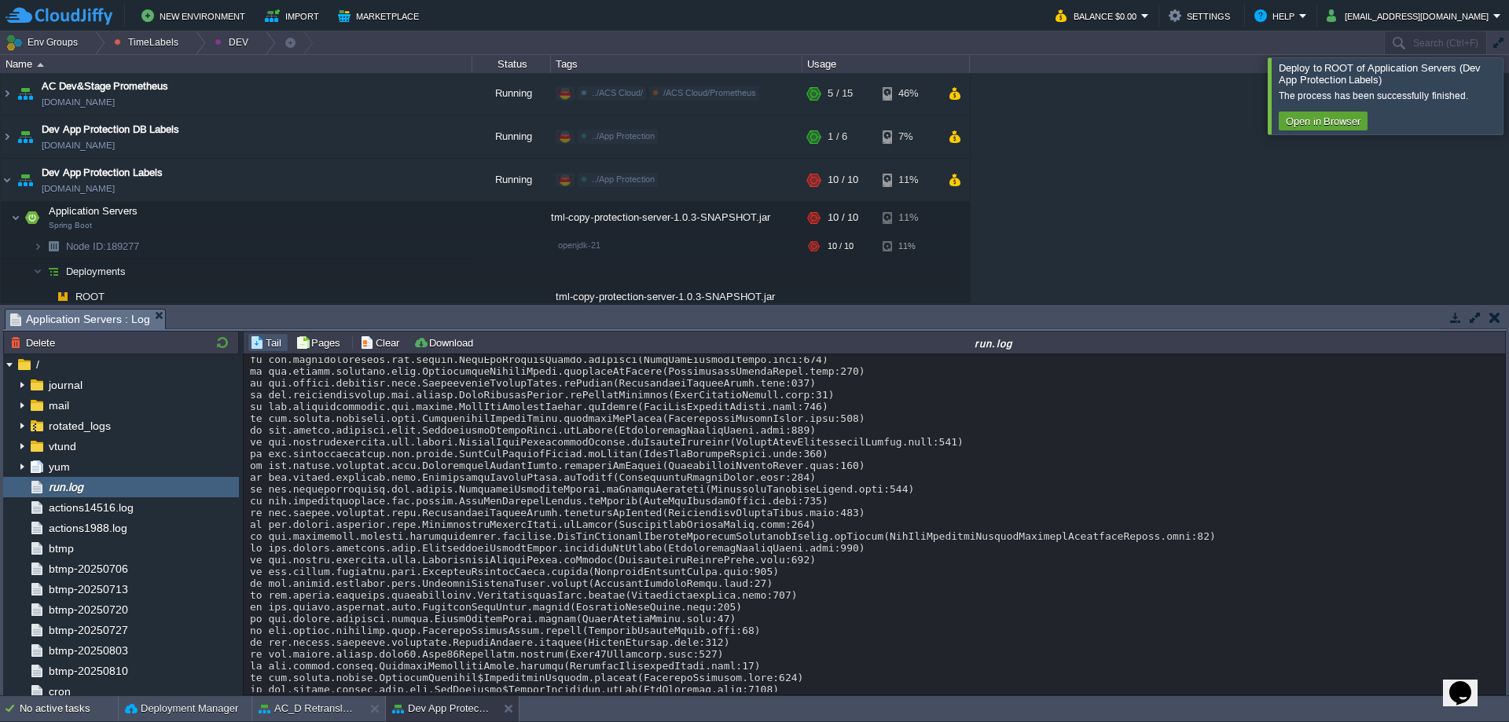
scroll to position [11815, 0]
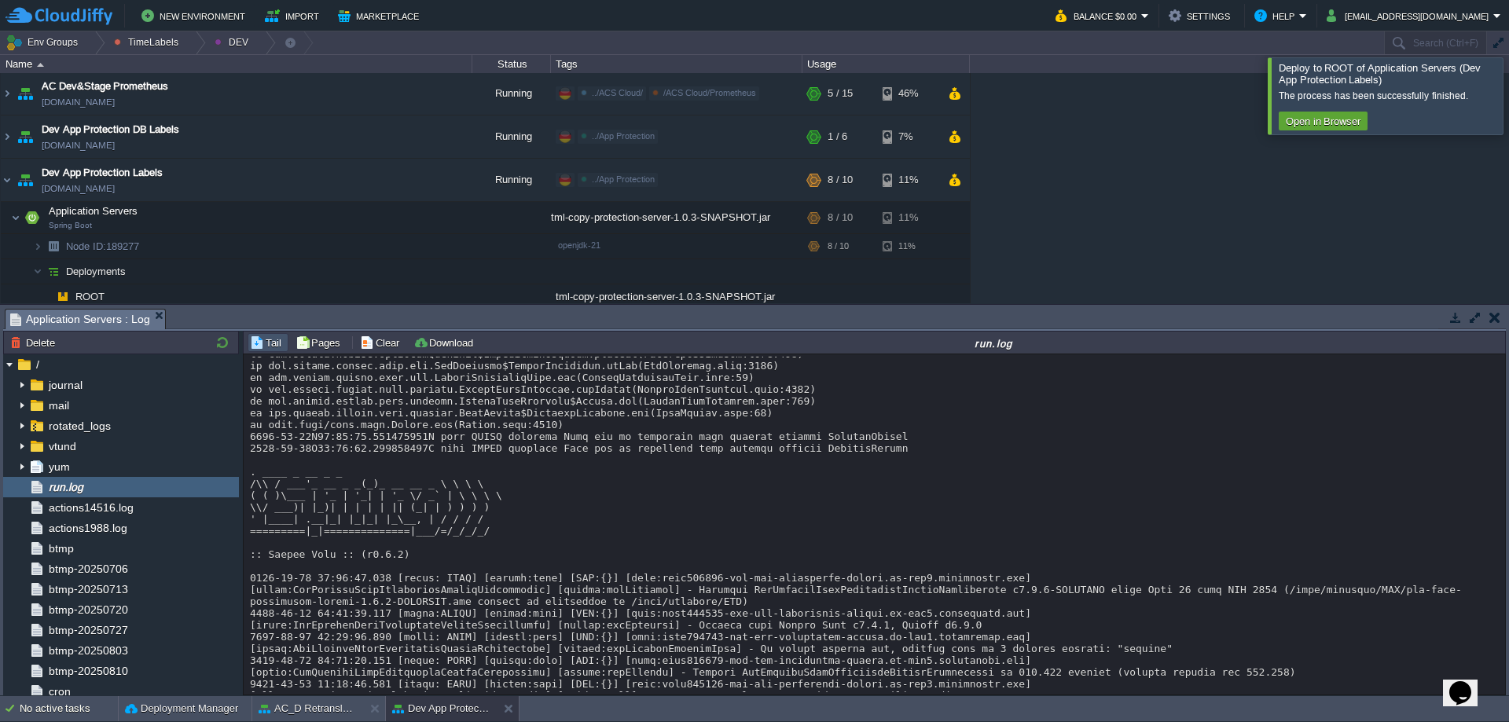
scroll to position [11787, 0]
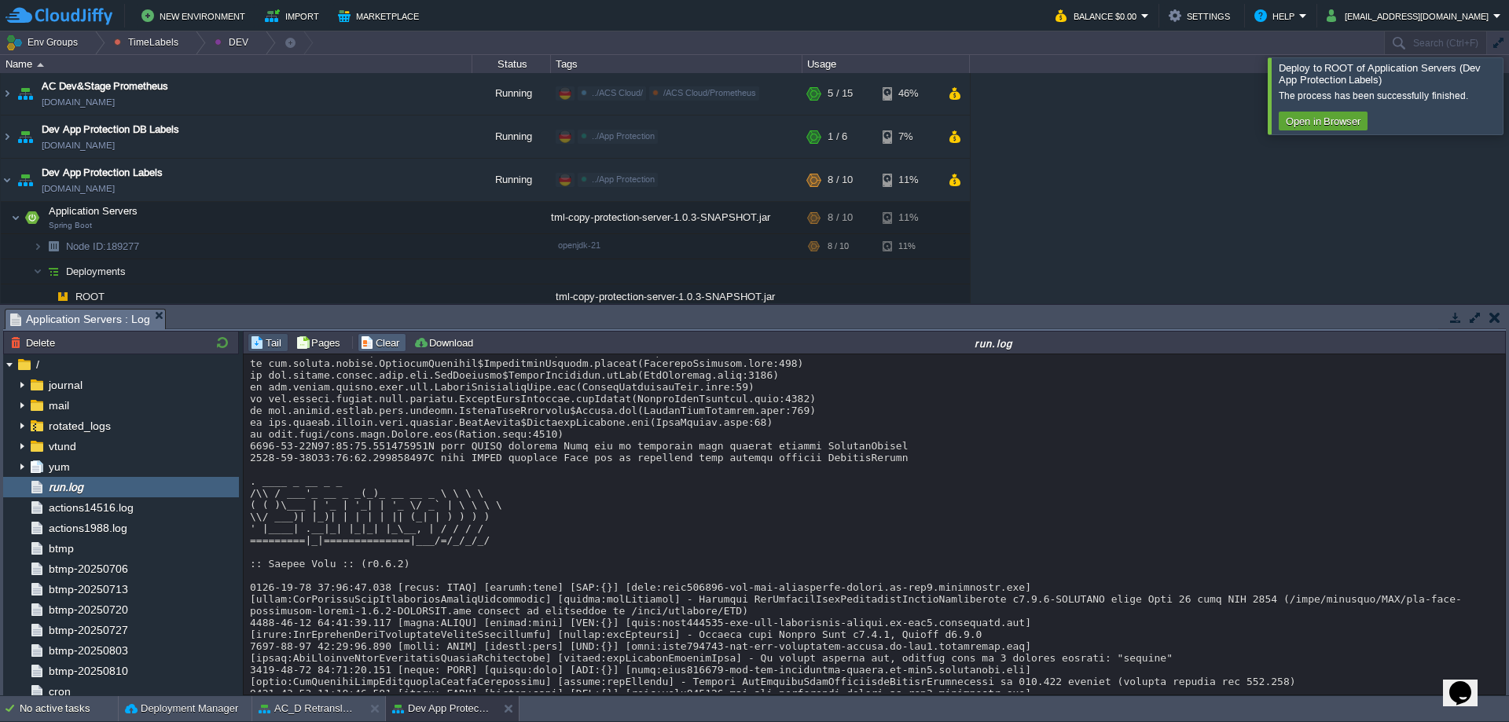
click at [381, 350] on button "Clear" at bounding box center [382, 343] width 44 height 14
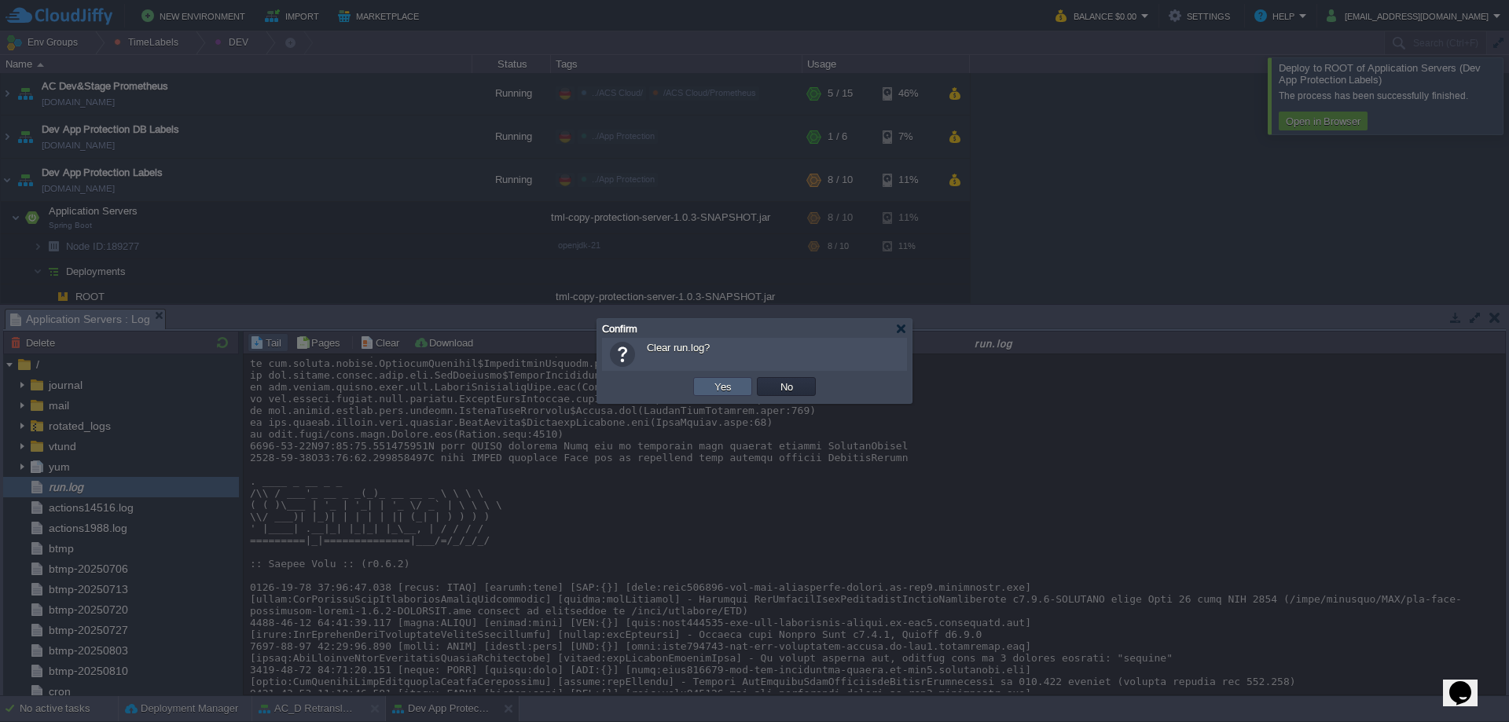
click at [701, 390] on td "Yes" at bounding box center [722, 386] width 59 height 19
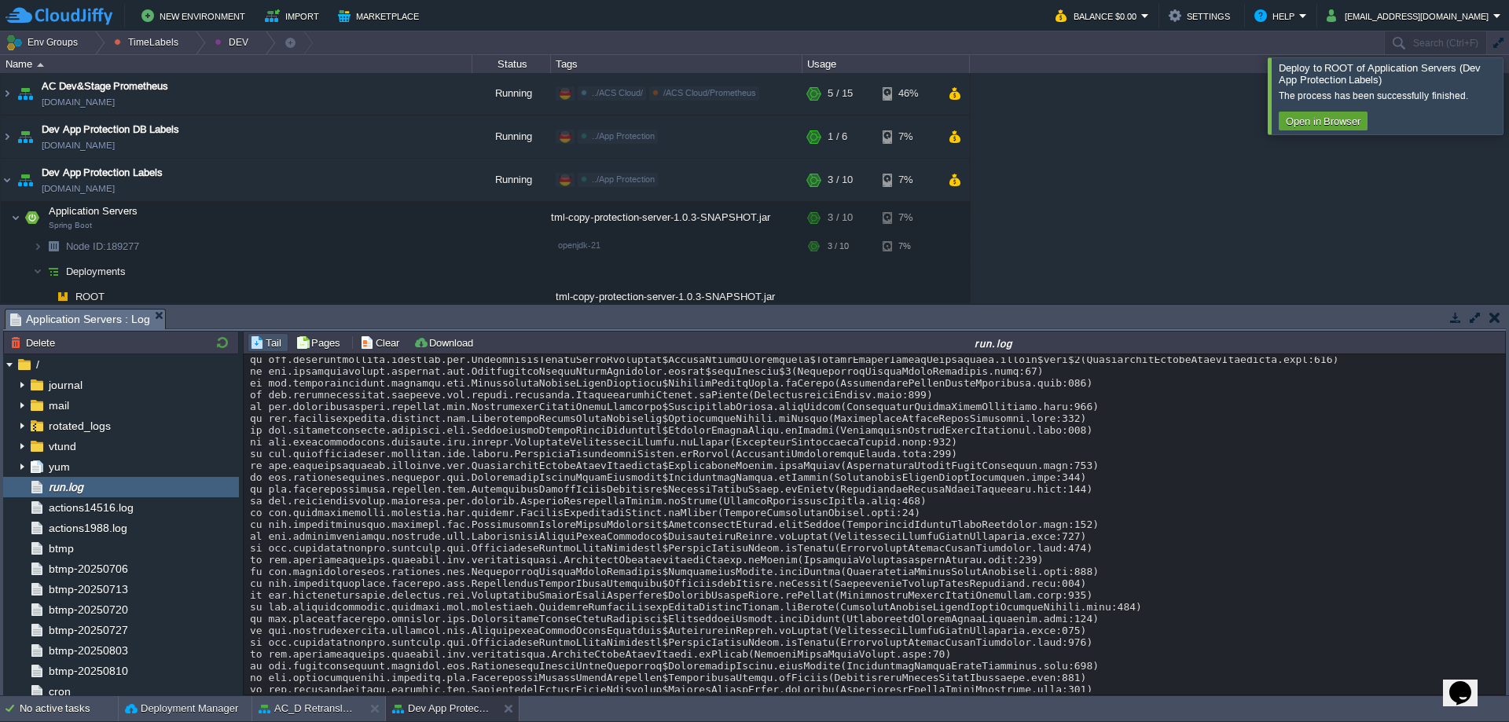
scroll to position [0, 0]
